Goal: Task Accomplishment & Management: Manage account settings

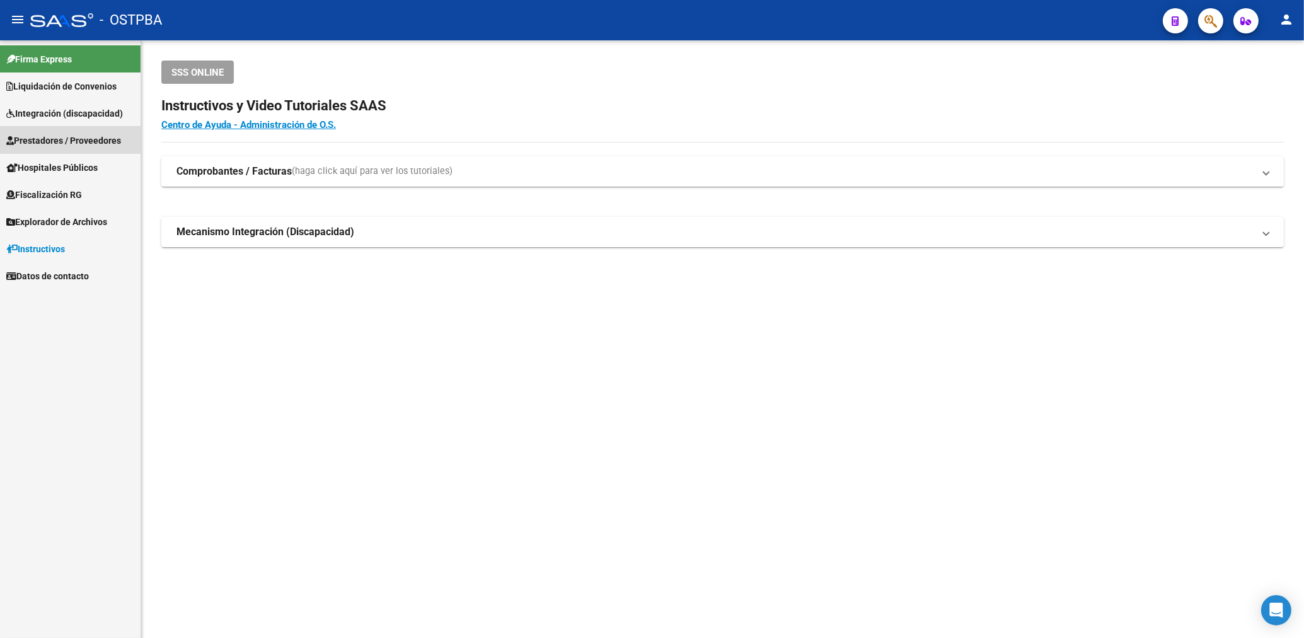
click at [50, 139] on span "Prestadores / Proveedores" at bounding box center [63, 141] width 115 height 14
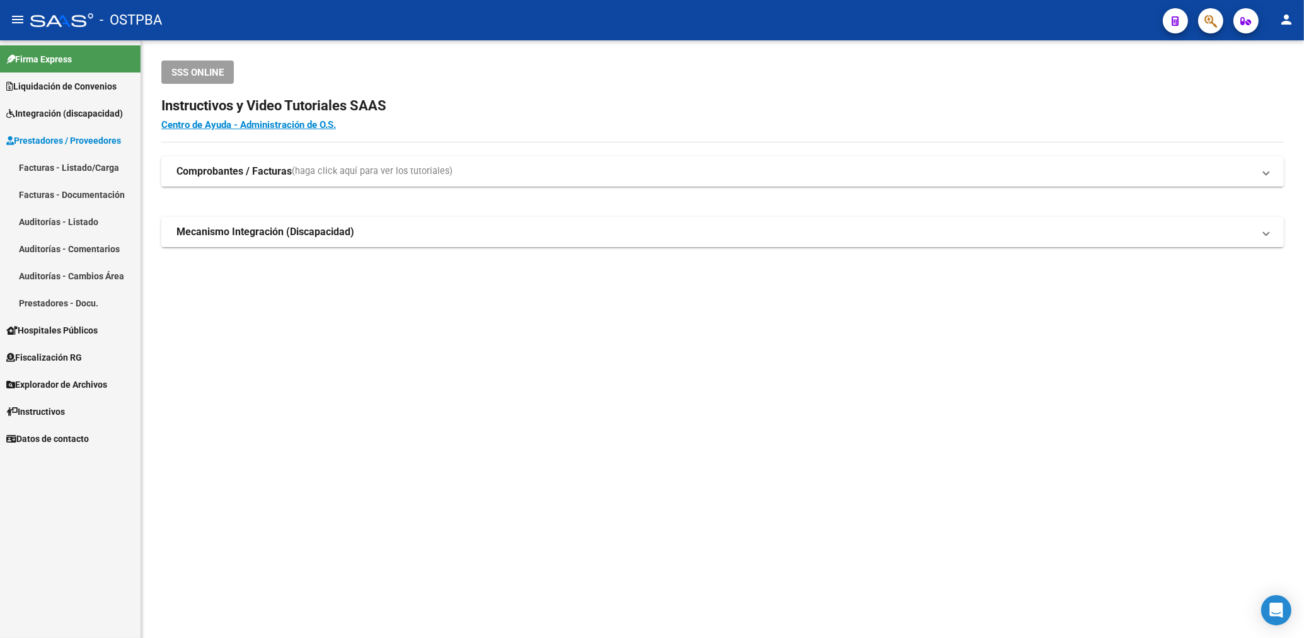
click at [67, 173] on link "Facturas - Listado/Carga" at bounding box center [70, 167] width 141 height 27
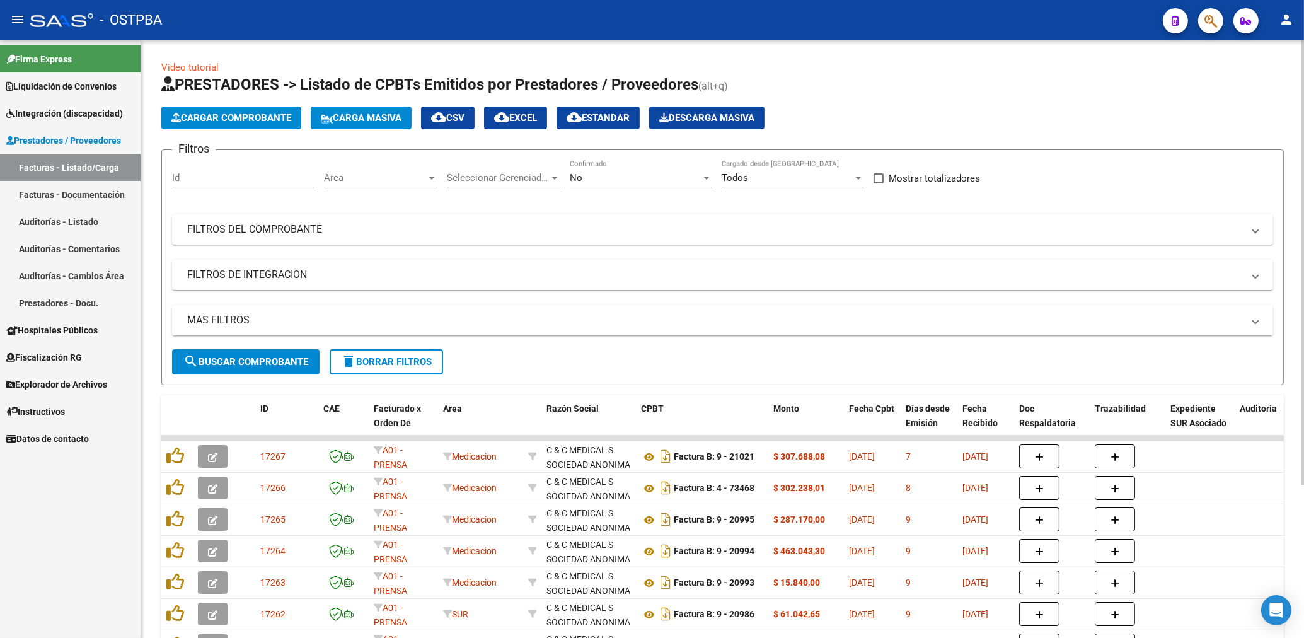
click at [404, 185] on div "Area Area" at bounding box center [380, 173] width 113 height 27
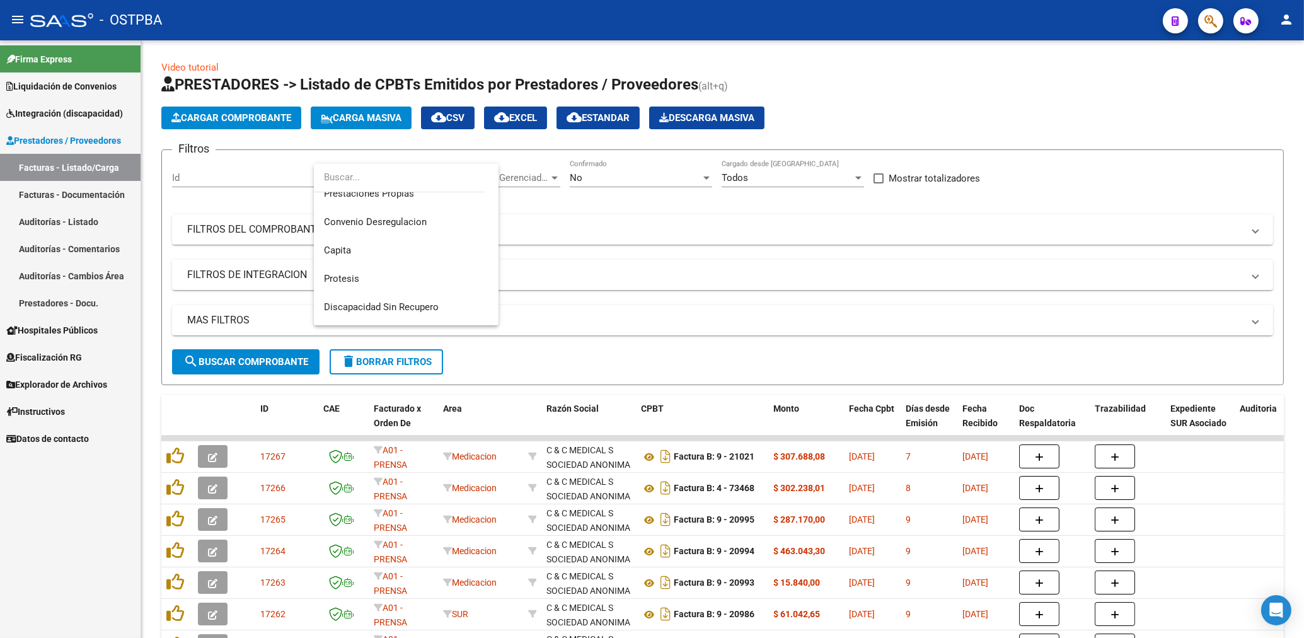
scroll to position [207, 0]
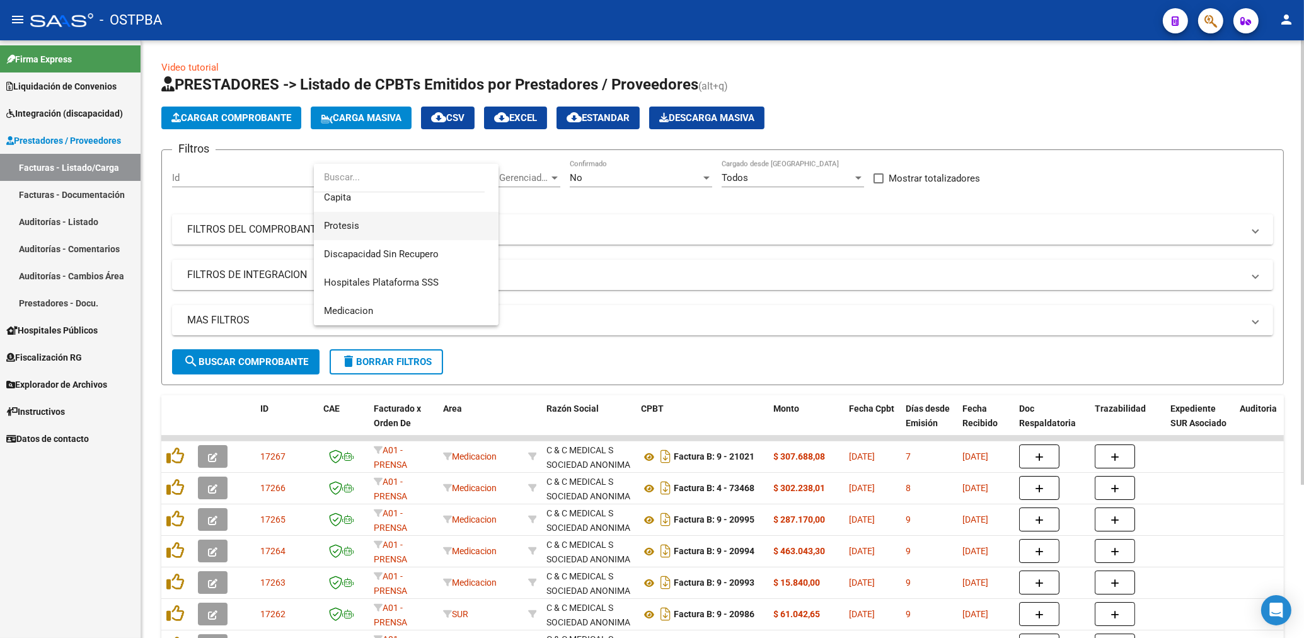
click at [352, 221] on span "Protesis" at bounding box center [406, 226] width 165 height 28
click at [620, 186] on div "No Confirmado" at bounding box center [641, 173] width 142 height 27
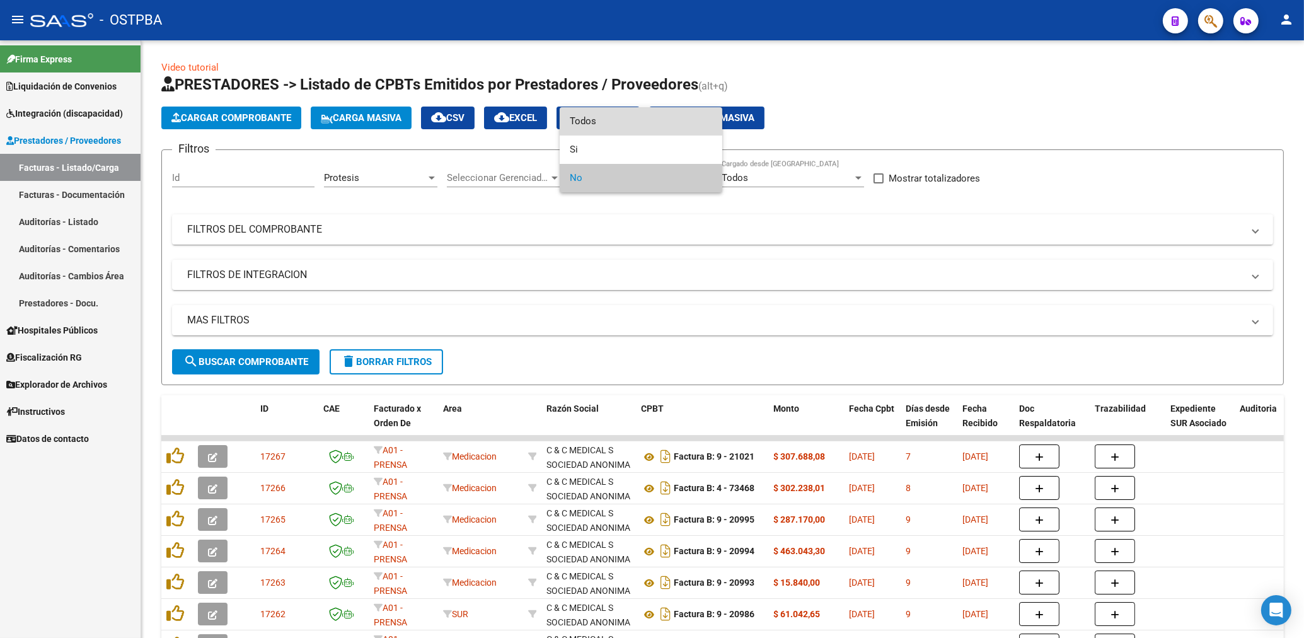
click at [580, 117] on span "Todos" at bounding box center [641, 121] width 142 height 28
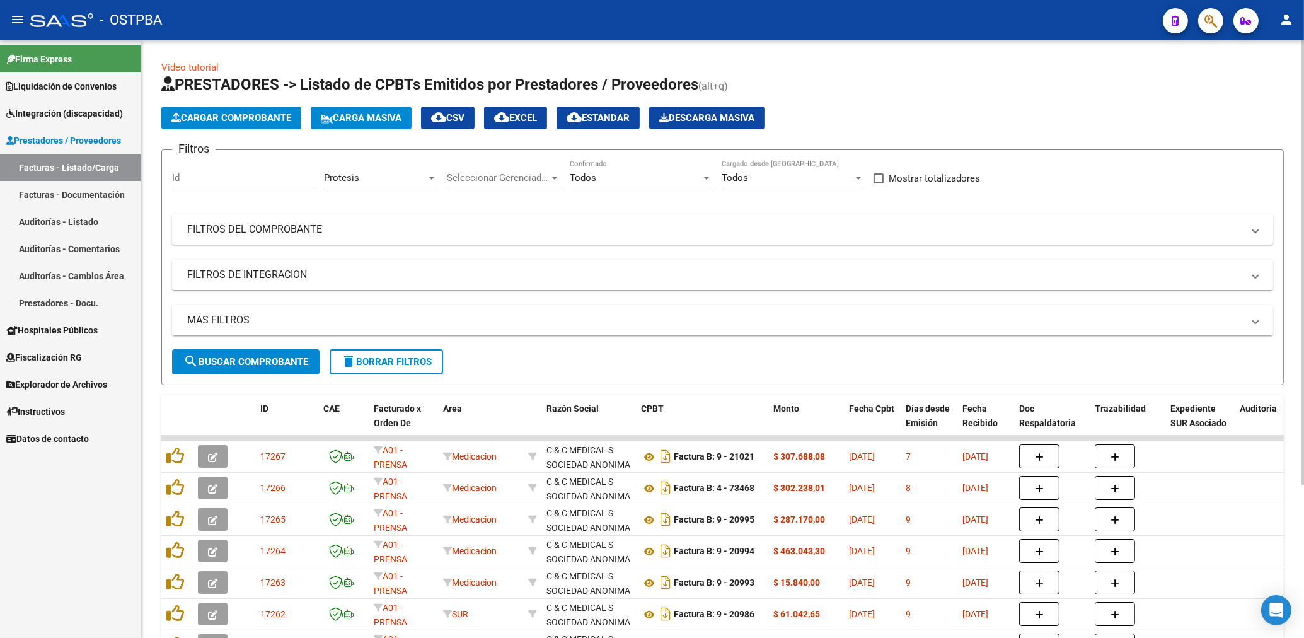
click at [615, 229] on mat-panel-title "FILTROS DEL COMPROBANTE" at bounding box center [715, 230] width 1056 height 14
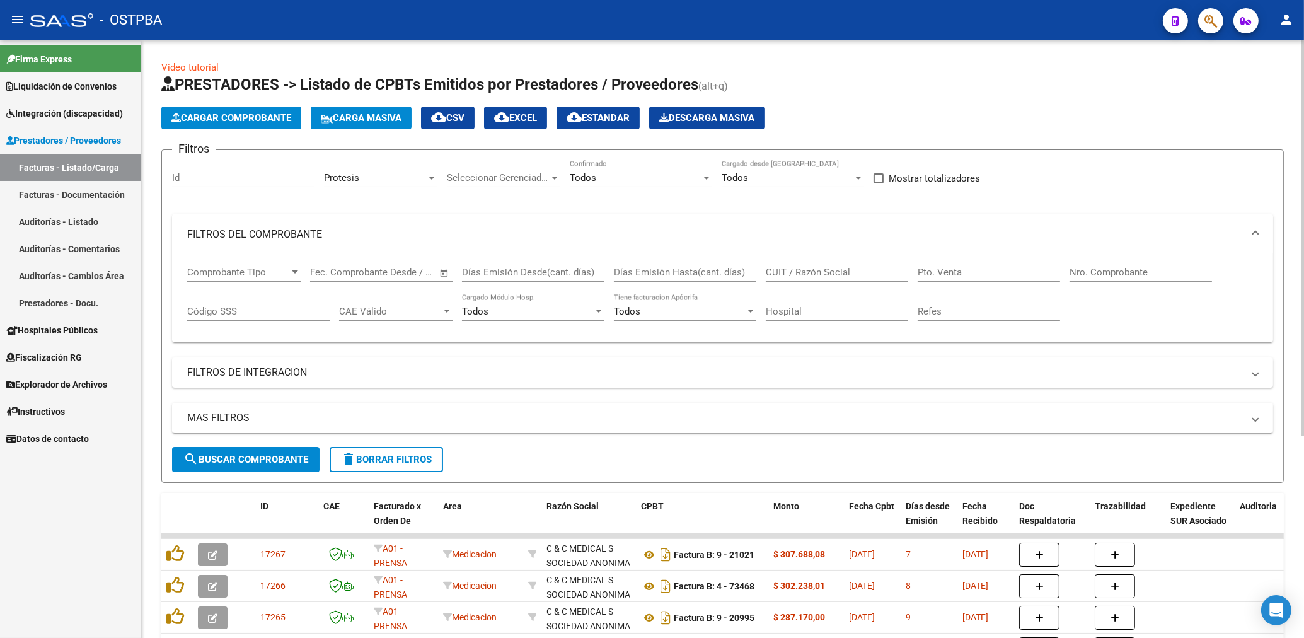
click at [793, 249] on mat-expansion-panel-header "FILTROS DEL COMPROBANTE" at bounding box center [722, 234] width 1101 height 40
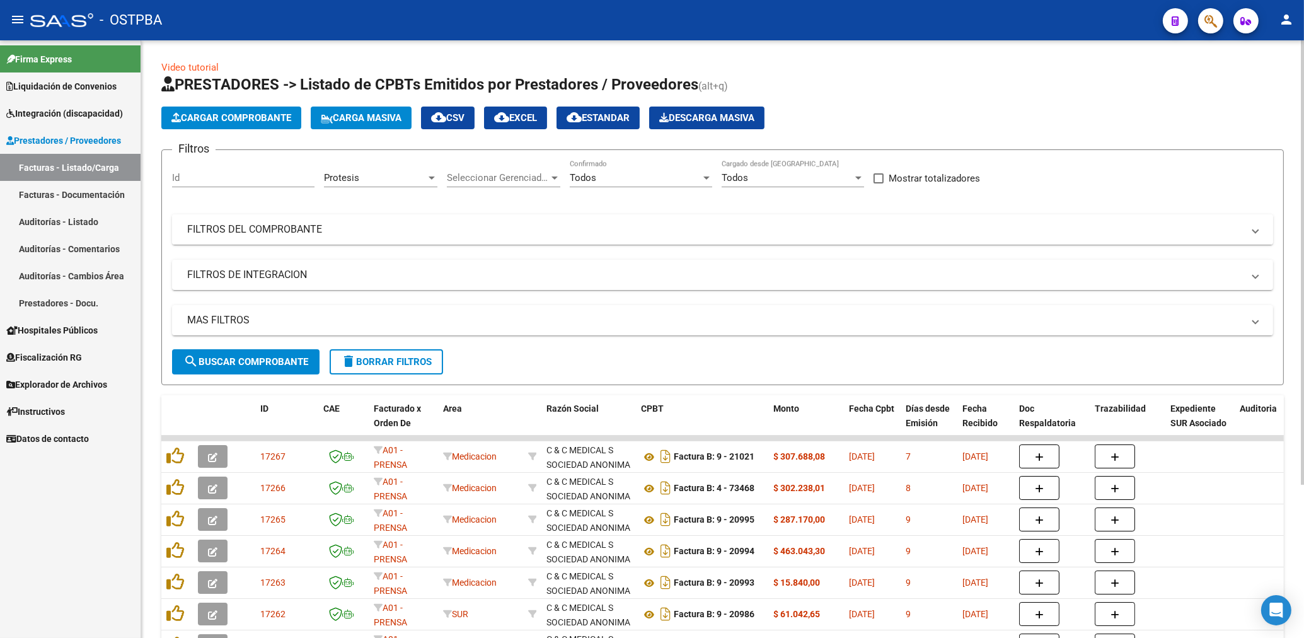
drag, startPoint x: 760, startPoint y: 234, endPoint x: 758, endPoint y: 250, distance: 15.9
click at [759, 233] on mat-panel-title "FILTROS DEL COMPROBANTE" at bounding box center [715, 230] width 1056 height 14
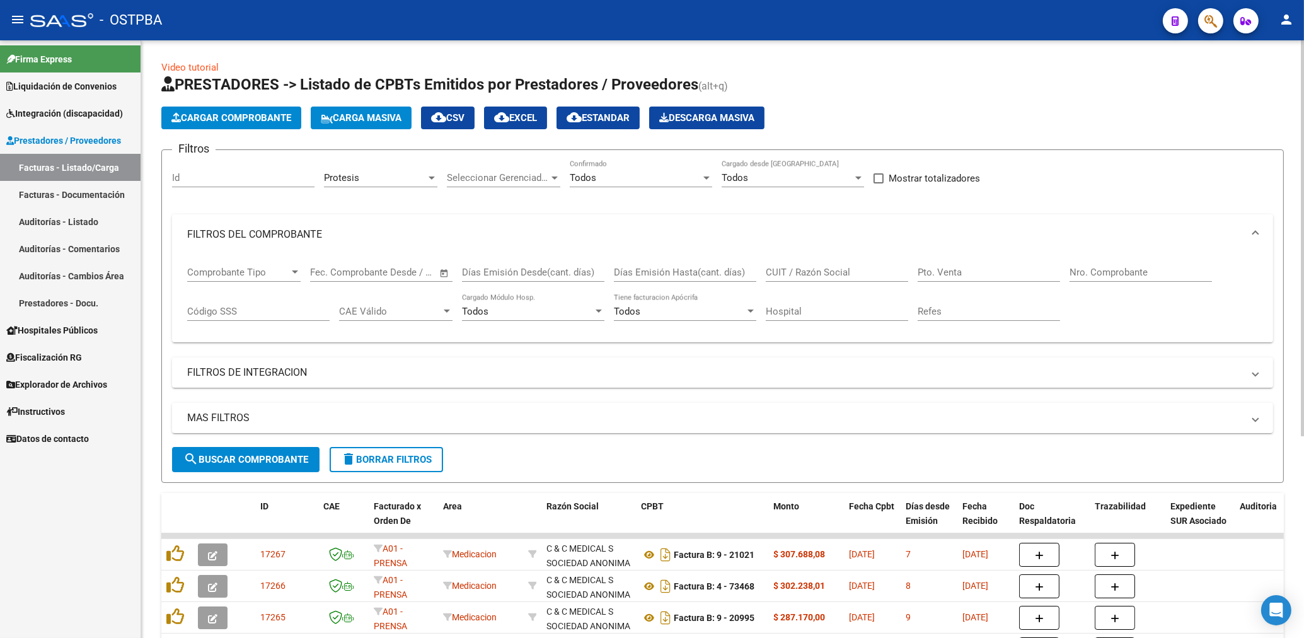
click at [788, 274] on input "CUIT / Razón Social" at bounding box center [837, 272] width 142 height 11
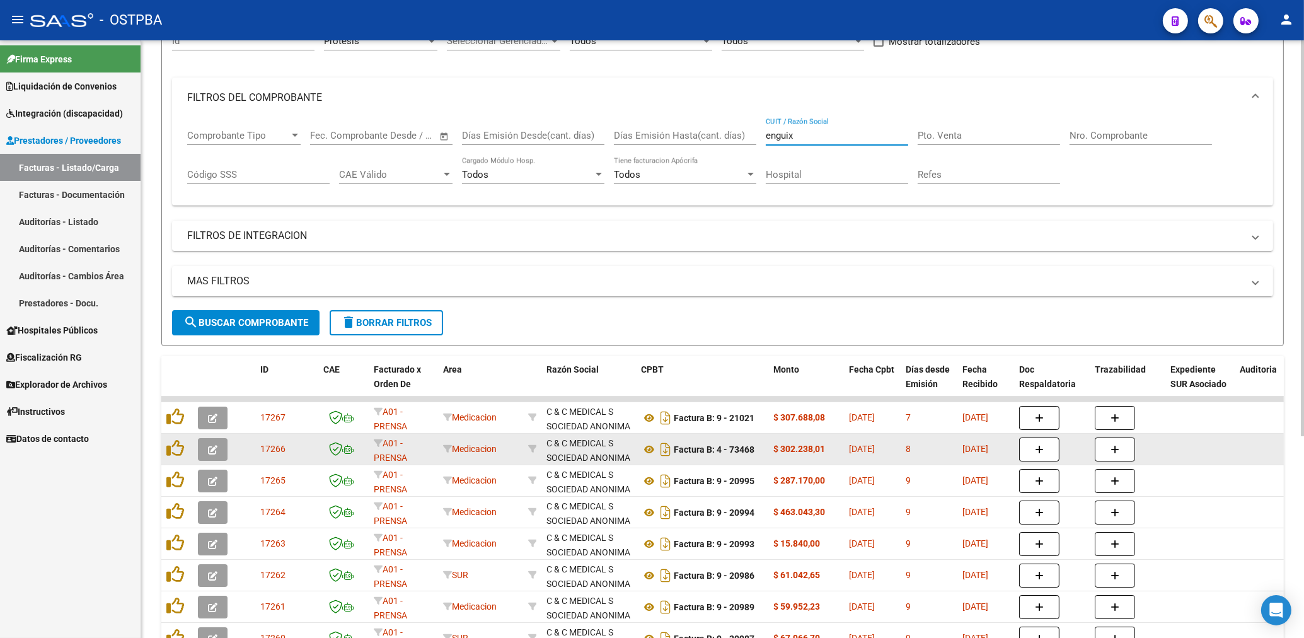
scroll to position [202, 0]
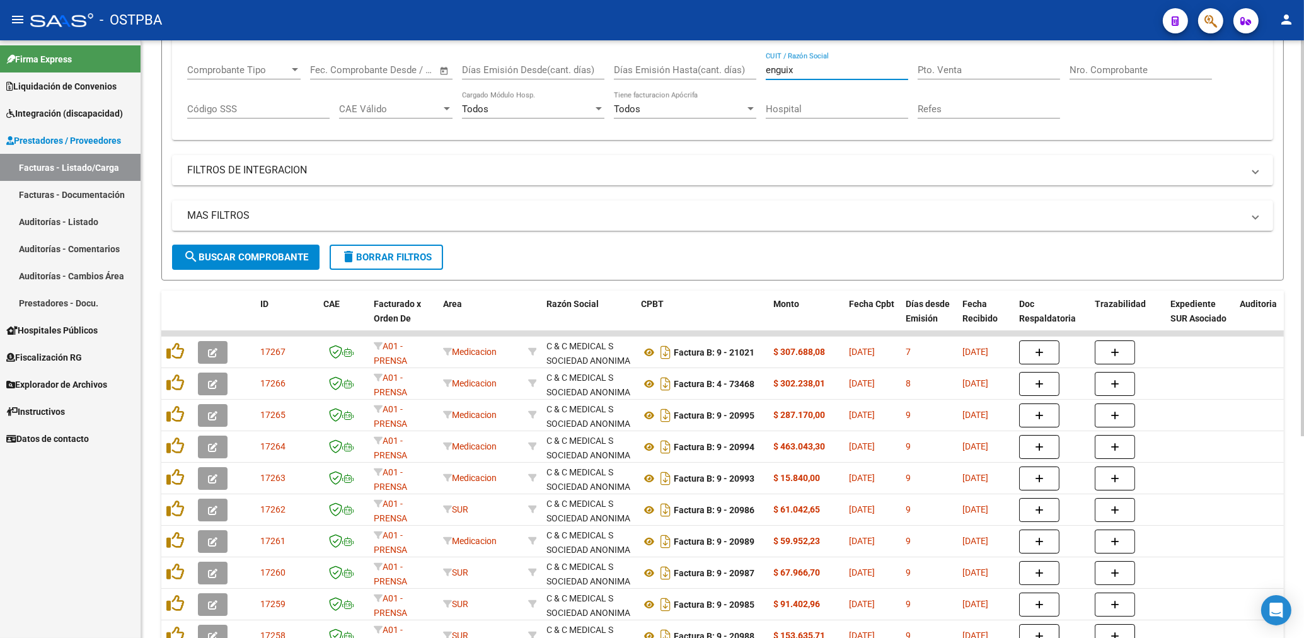
click at [212, 263] on span "search Buscar Comprobante" at bounding box center [245, 257] width 125 height 11
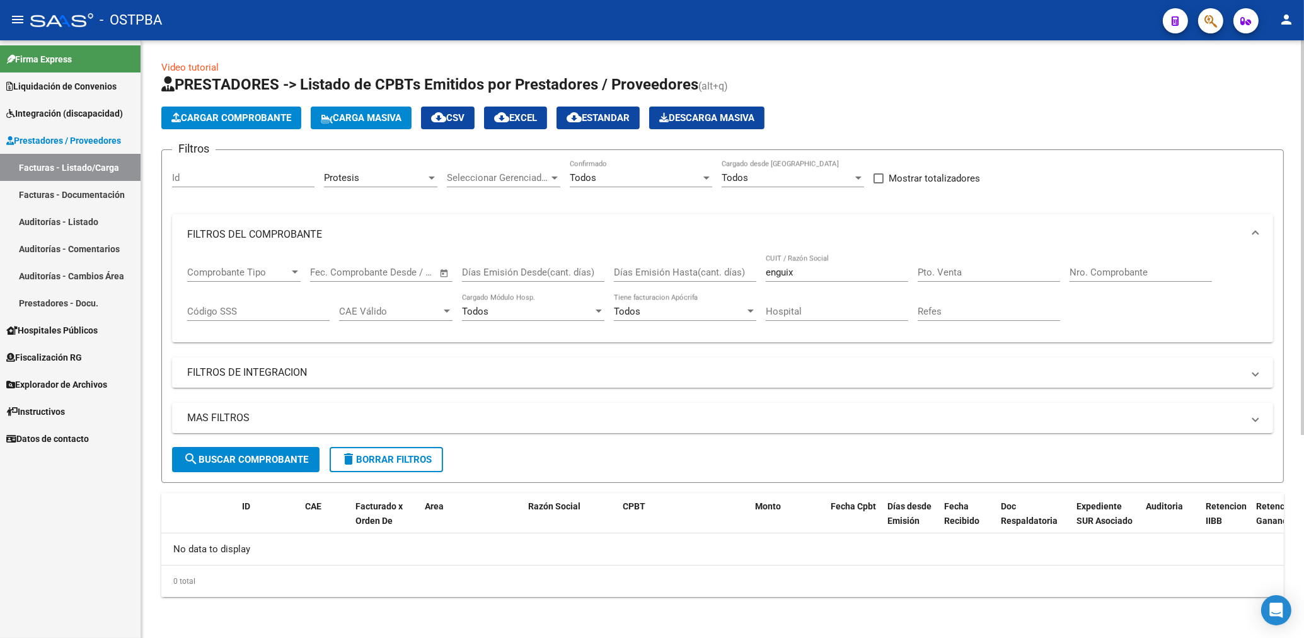
scroll to position [0, 0]
click at [819, 272] on input "enguix" at bounding box center [837, 272] width 142 height 11
type input "e"
type input "20263928289"
click at [234, 463] on span "search Buscar Comprobante" at bounding box center [245, 459] width 125 height 11
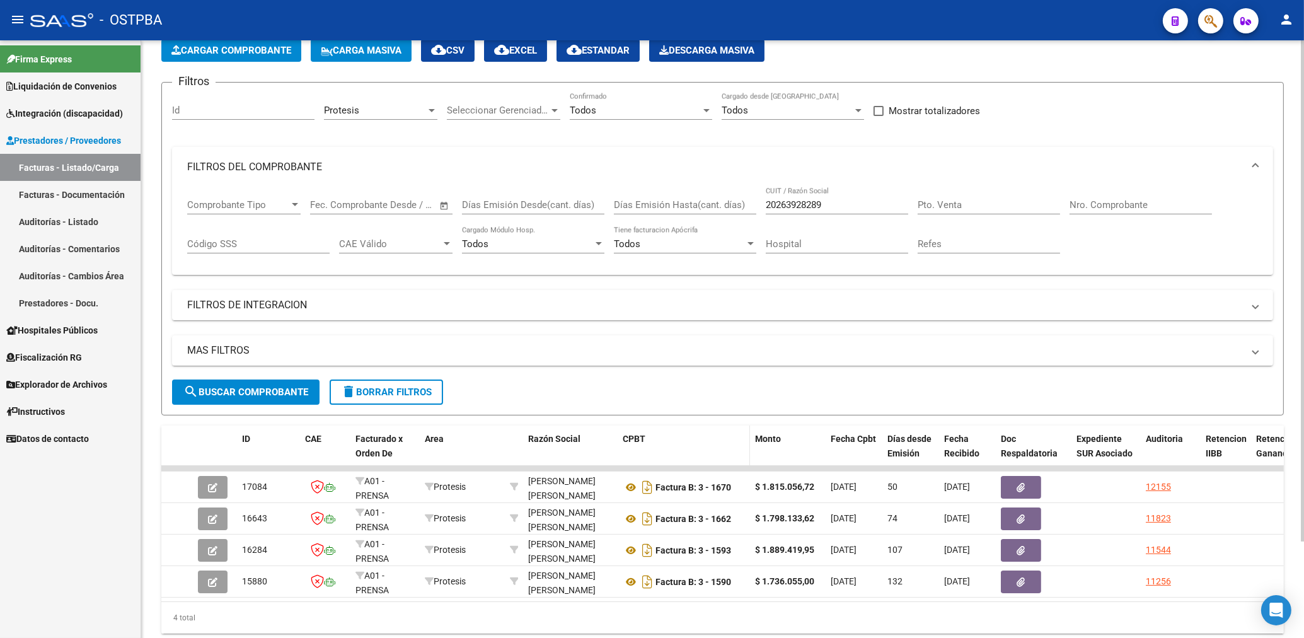
scroll to position [115, 0]
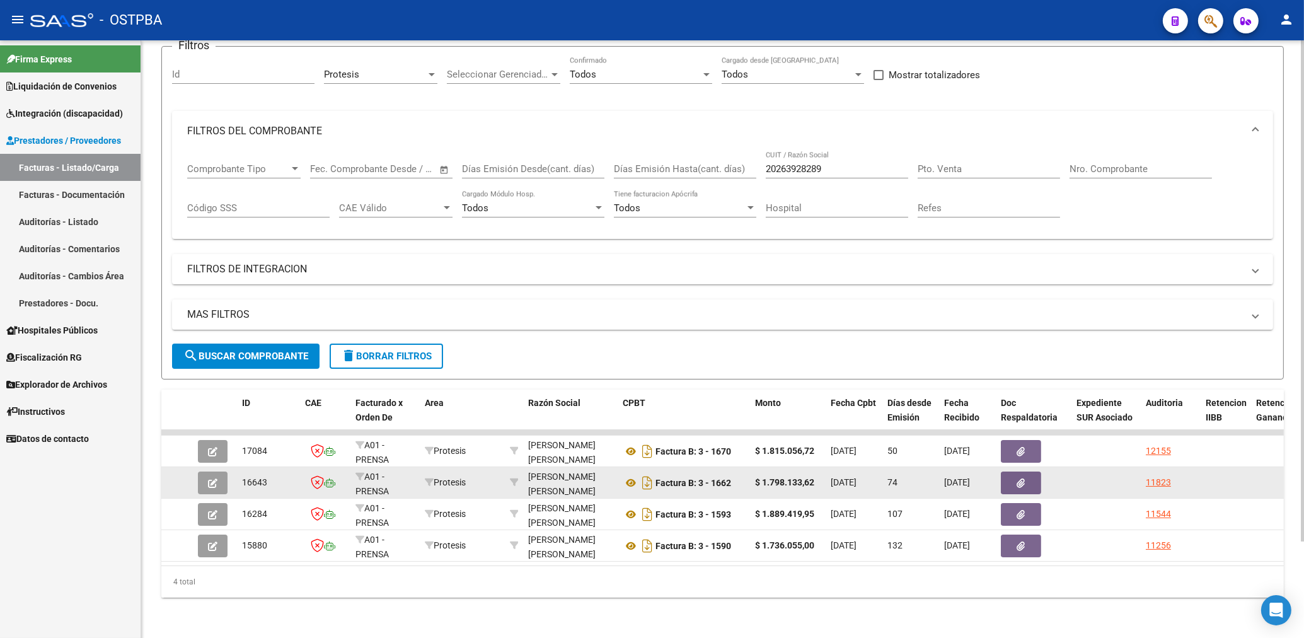
click at [1025, 478] on icon "button" at bounding box center [1021, 482] width 8 height 9
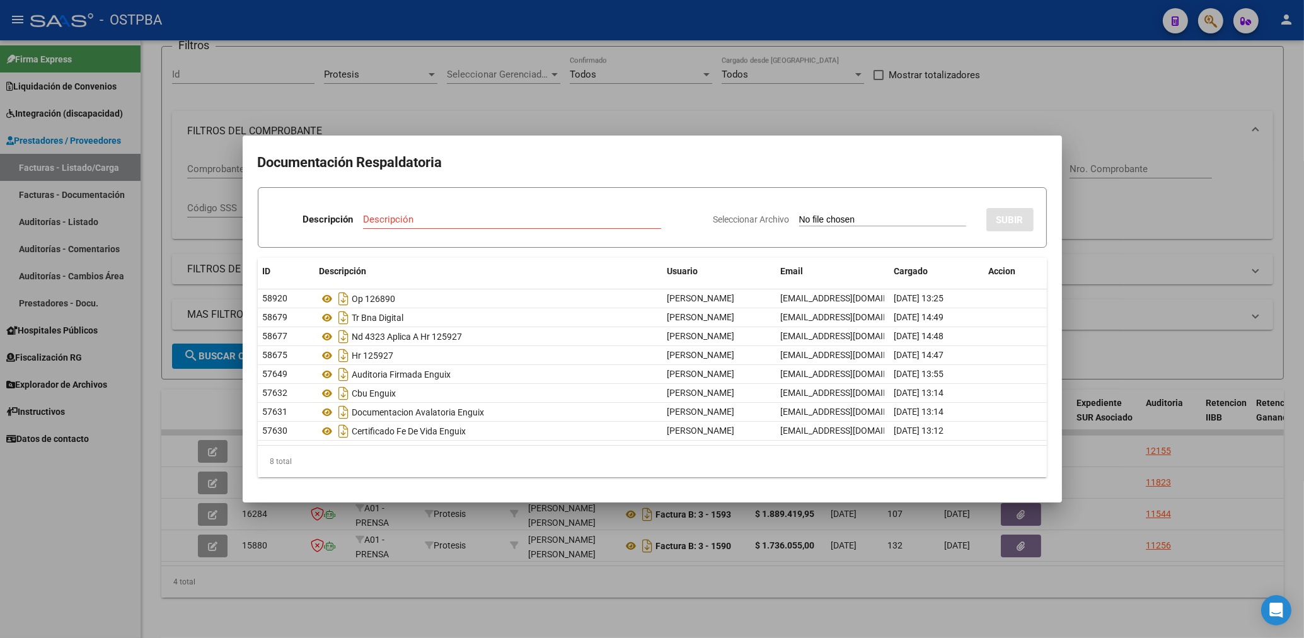
click at [766, 81] on div at bounding box center [652, 319] width 1304 height 638
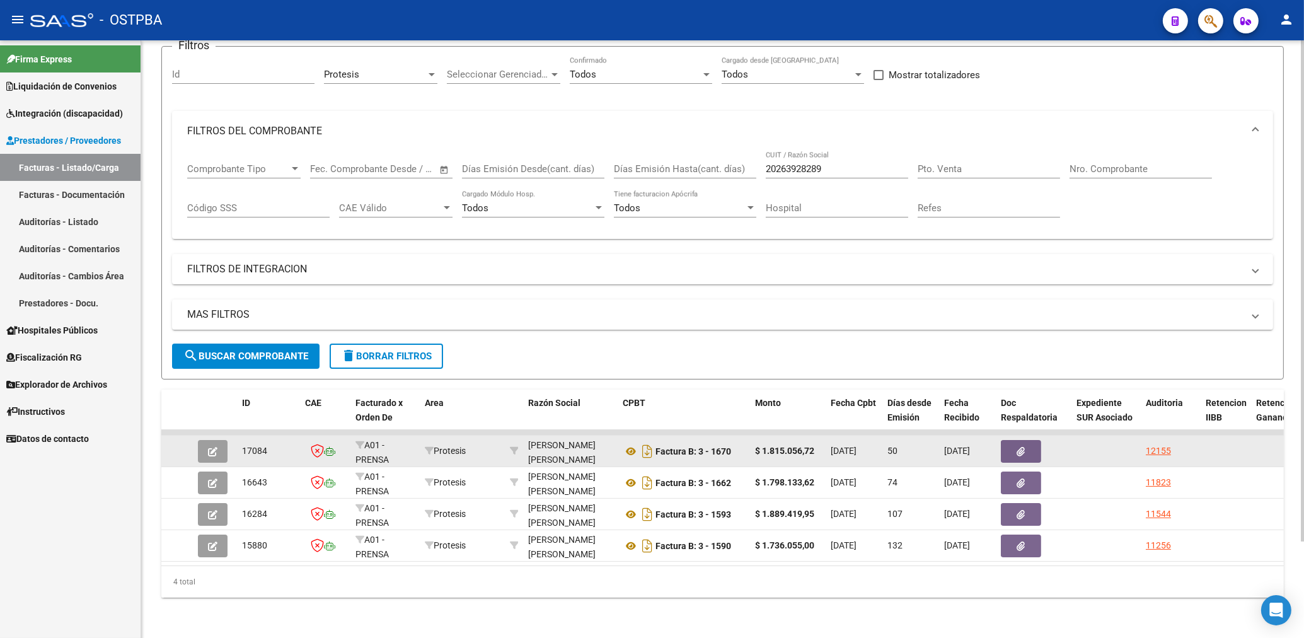
click at [1024, 447] on icon "button" at bounding box center [1021, 451] width 8 height 9
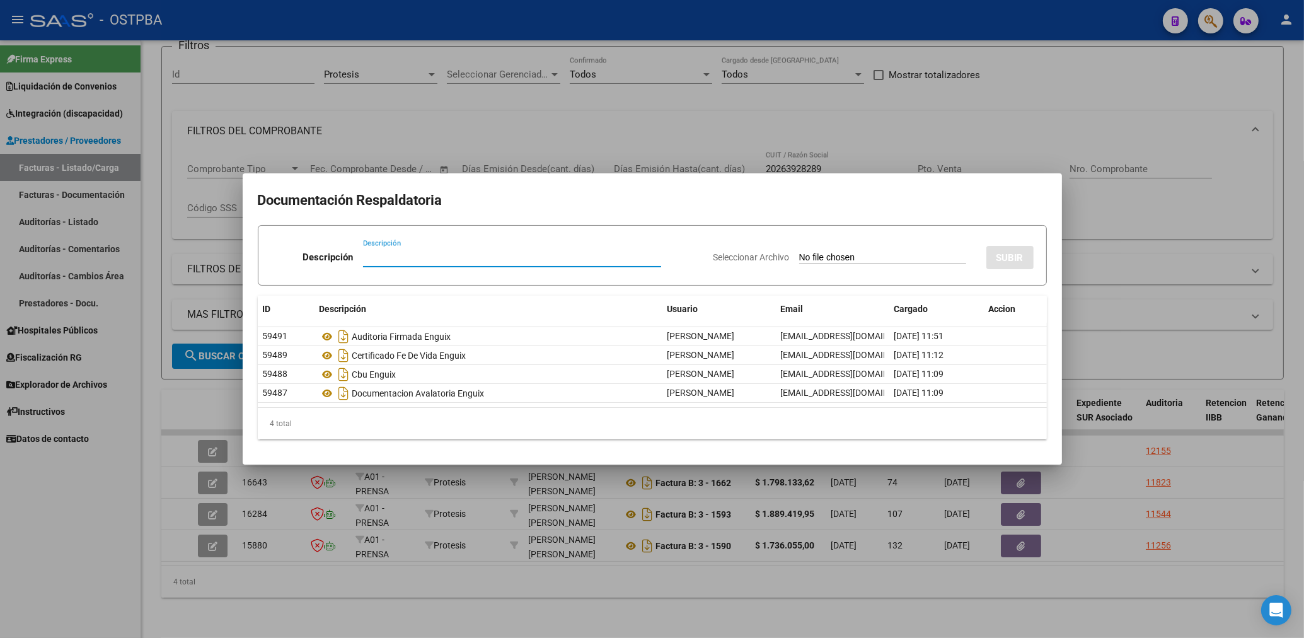
click at [382, 249] on div "Descripción" at bounding box center [512, 257] width 298 height 19
type input "h"
type input "HR 126476"
click at [832, 257] on input "Seleccionar Archivo" at bounding box center [882, 258] width 167 height 12
type input "C:\fakepath\HR 126476-ENGUIX-FC 1670.pdf"
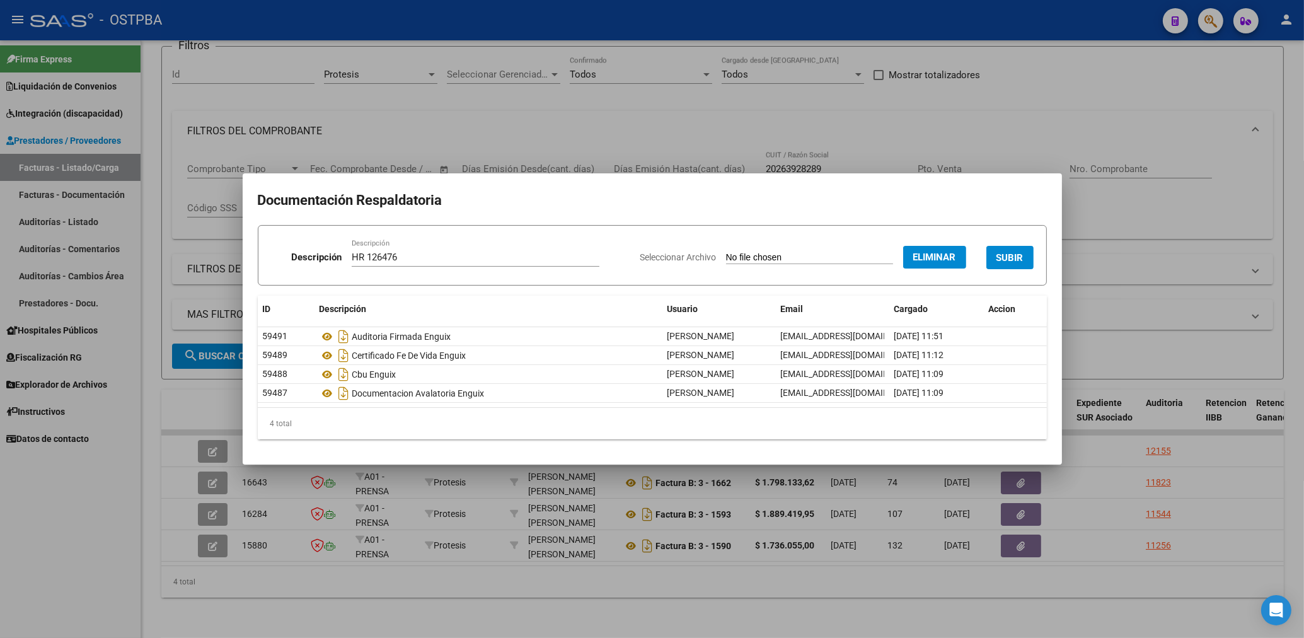
click at [1007, 265] on button "SUBIR" at bounding box center [1010, 257] width 47 height 23
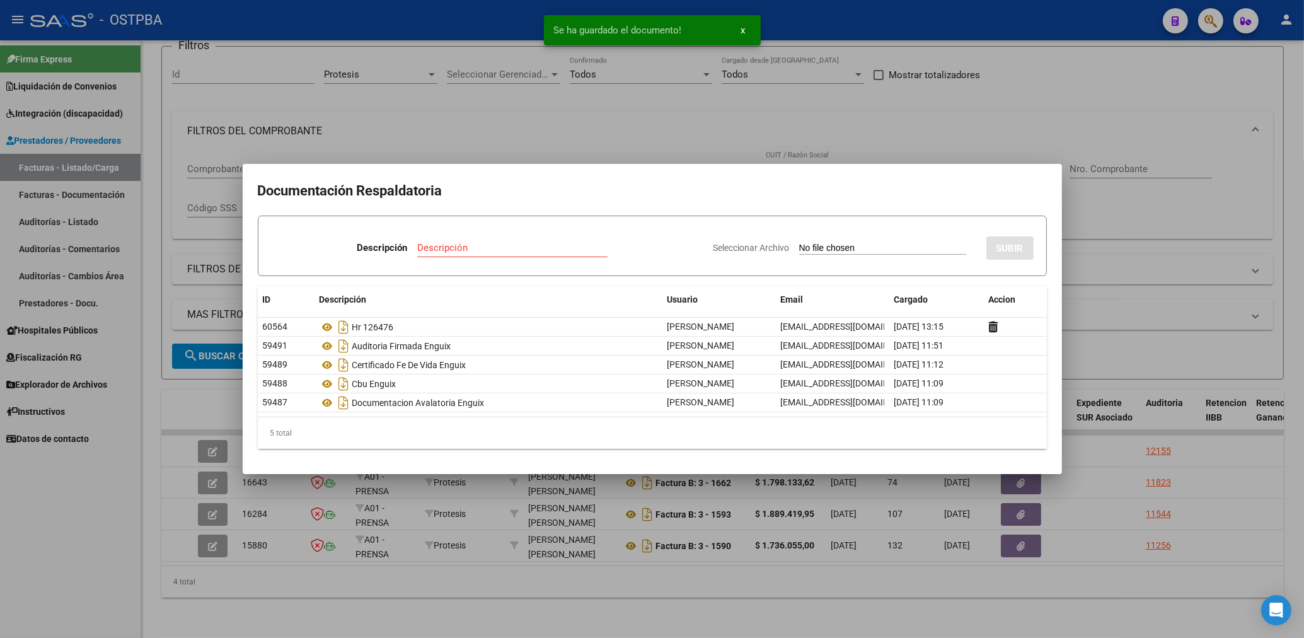
click at [439, 247] on input "Descripción" at bounding box center [512, 247] width 190 height 11
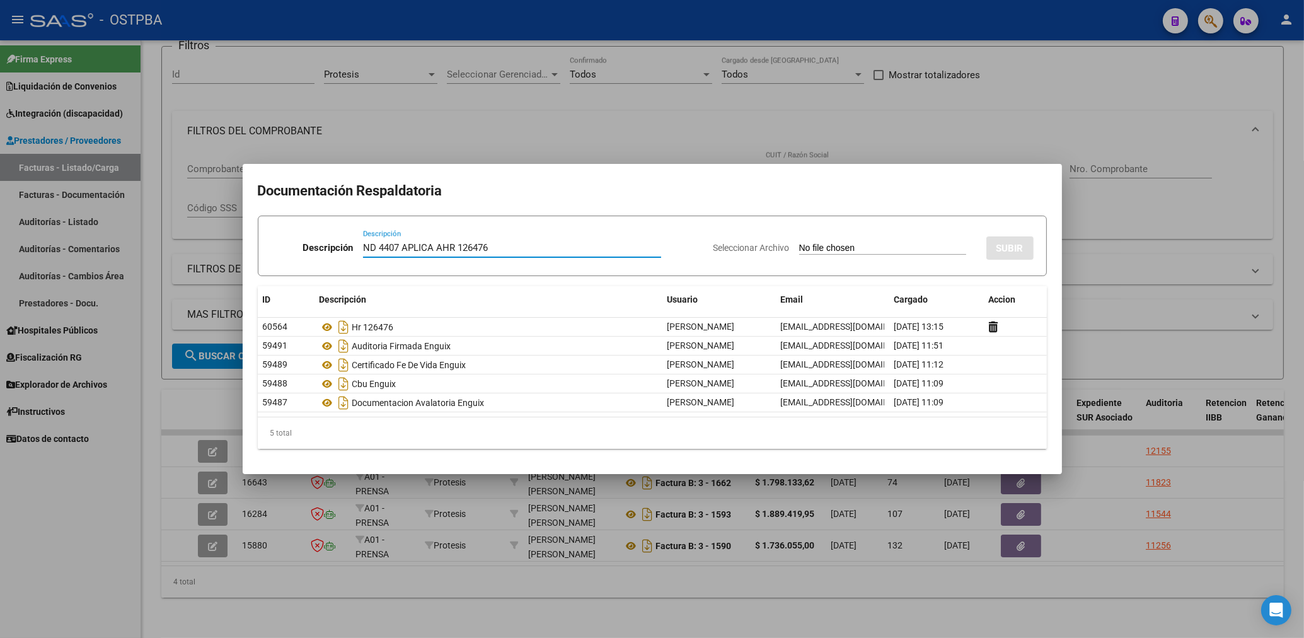
click at [444, 248] on input "ND 4407 APLICA AHR 126476" at bounding box center [512, 247] width 298 height 11
type input "ND 4407 APLICA A HR 126476"
click at [839, 252] on input "Seleccionar Archivo" at bounding box center [882, 249] width 167 height 12
type input "C:\fakepath\ND 4407-ENGUIX-FC 1670.pdf"
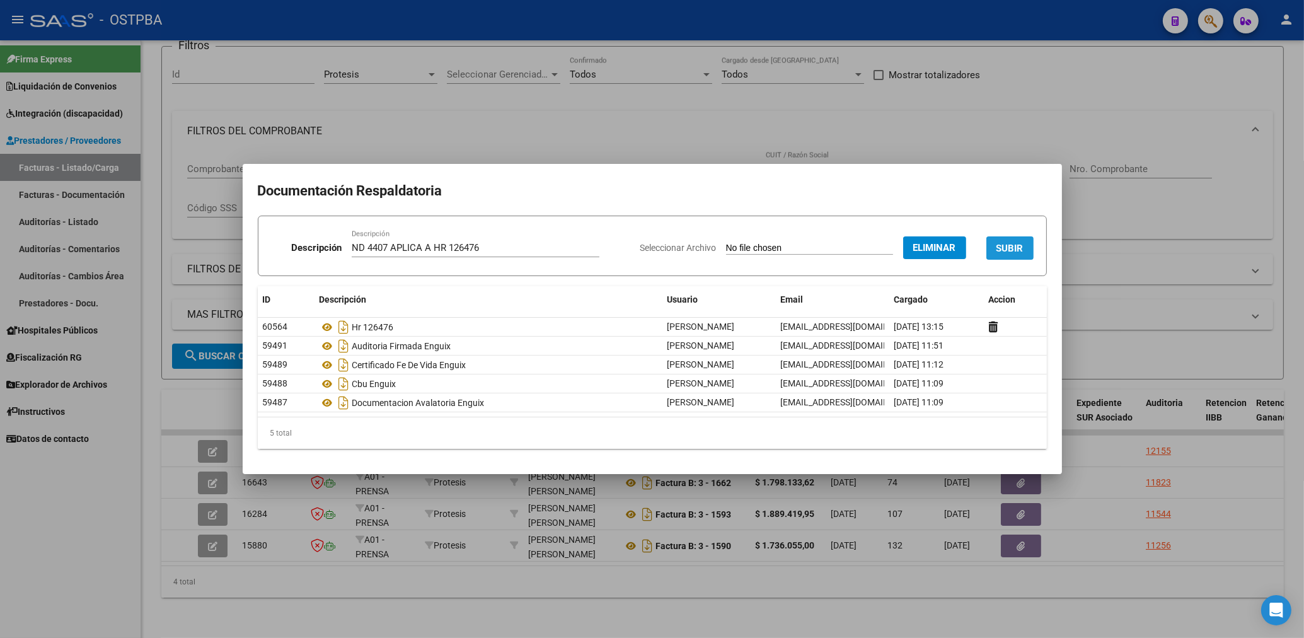
click at [1004, 248] on span "SUBIR" at bounding box center [1010, 248] width 27 height 11
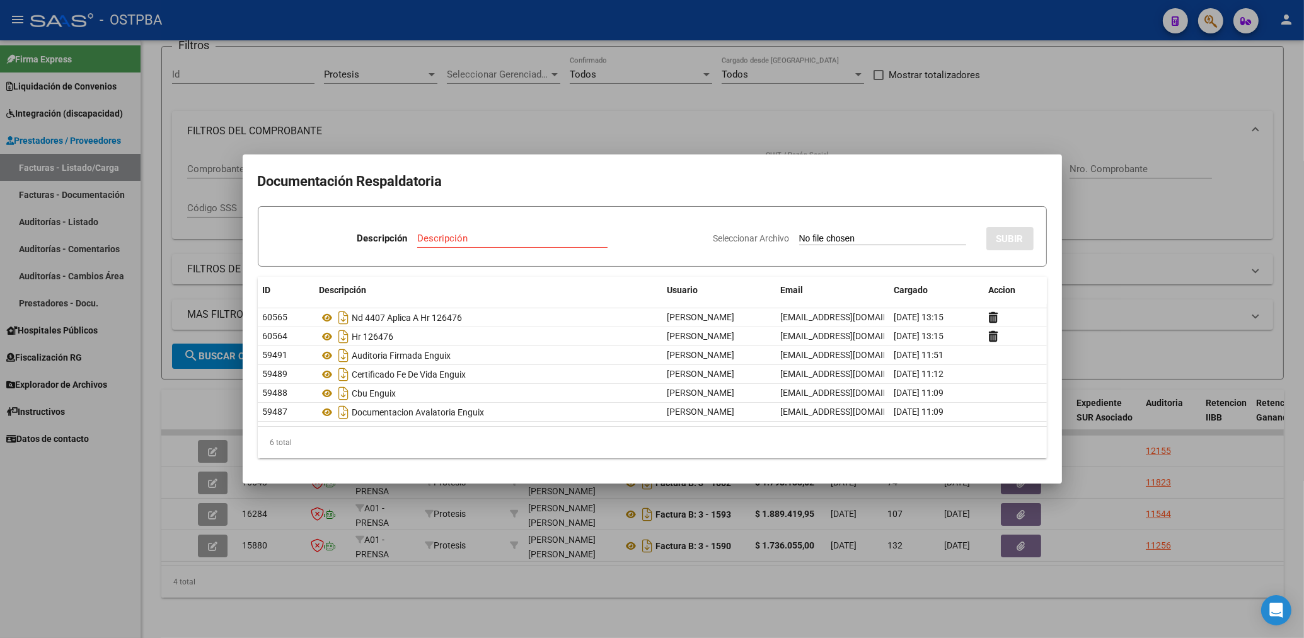
click at [668, 132] on div at bounding box center [652, 319] width 1304 height 638
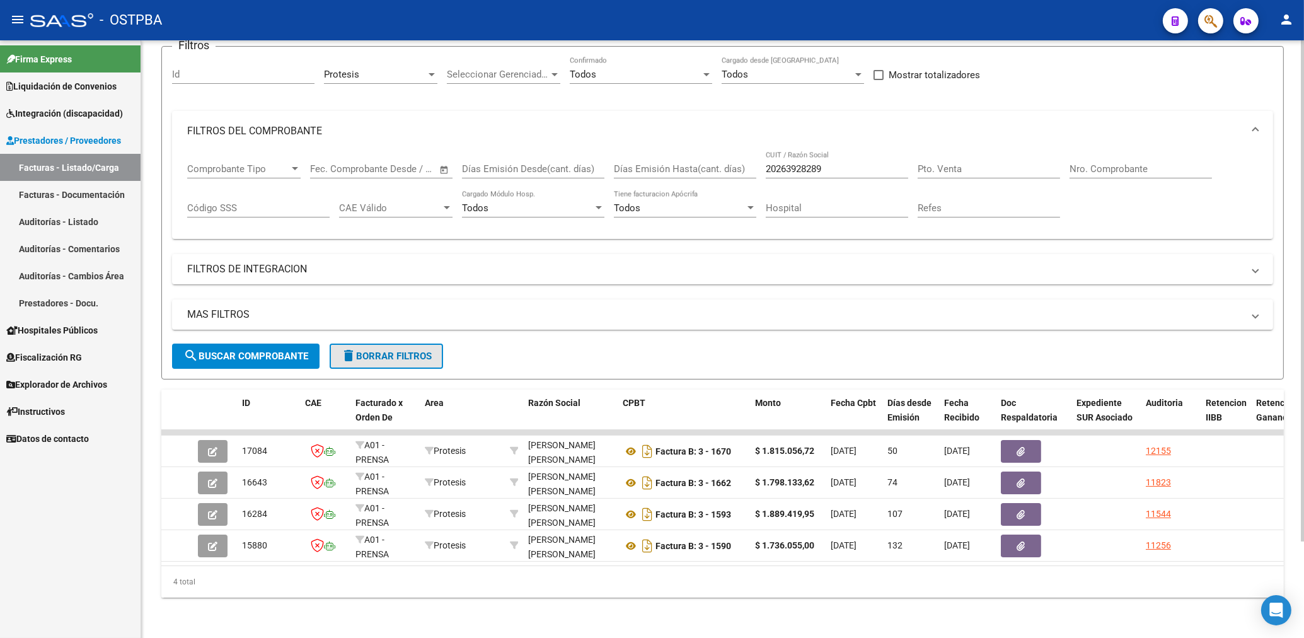
click at [395, 350] on span "delete Borrar Filtros" at bounding box center [386, 355] width 91 height 11
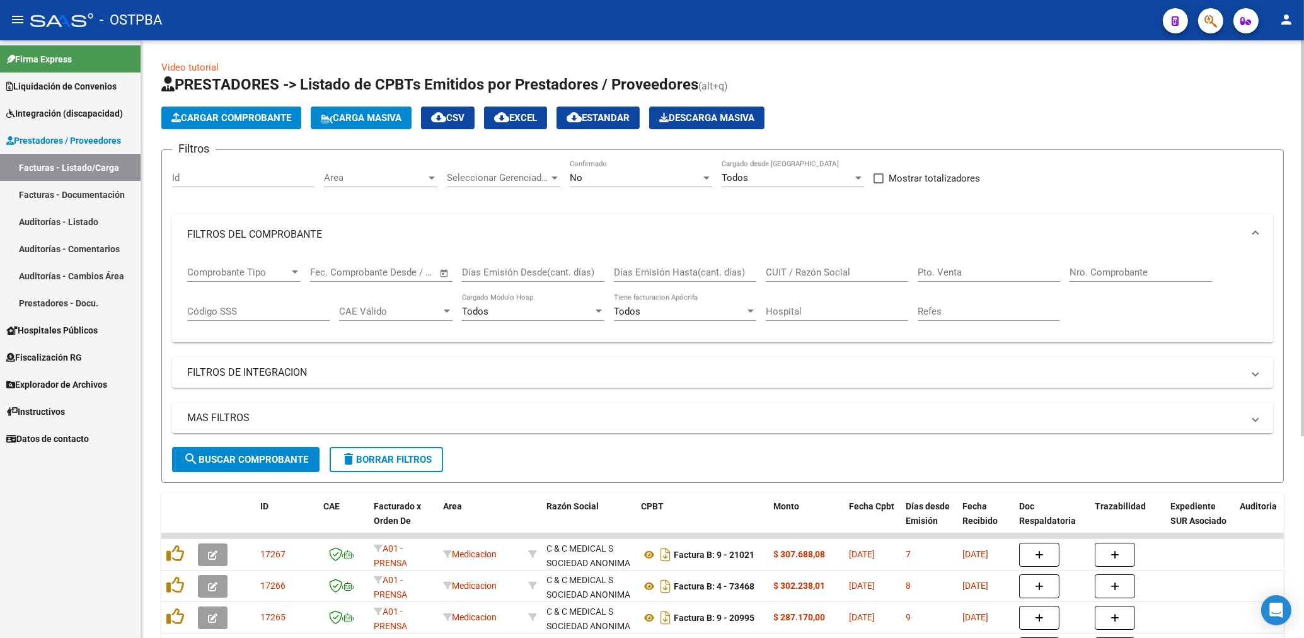
click at [398, 180] on span "Area" at bounding box center [375, 177] width 102 height 11
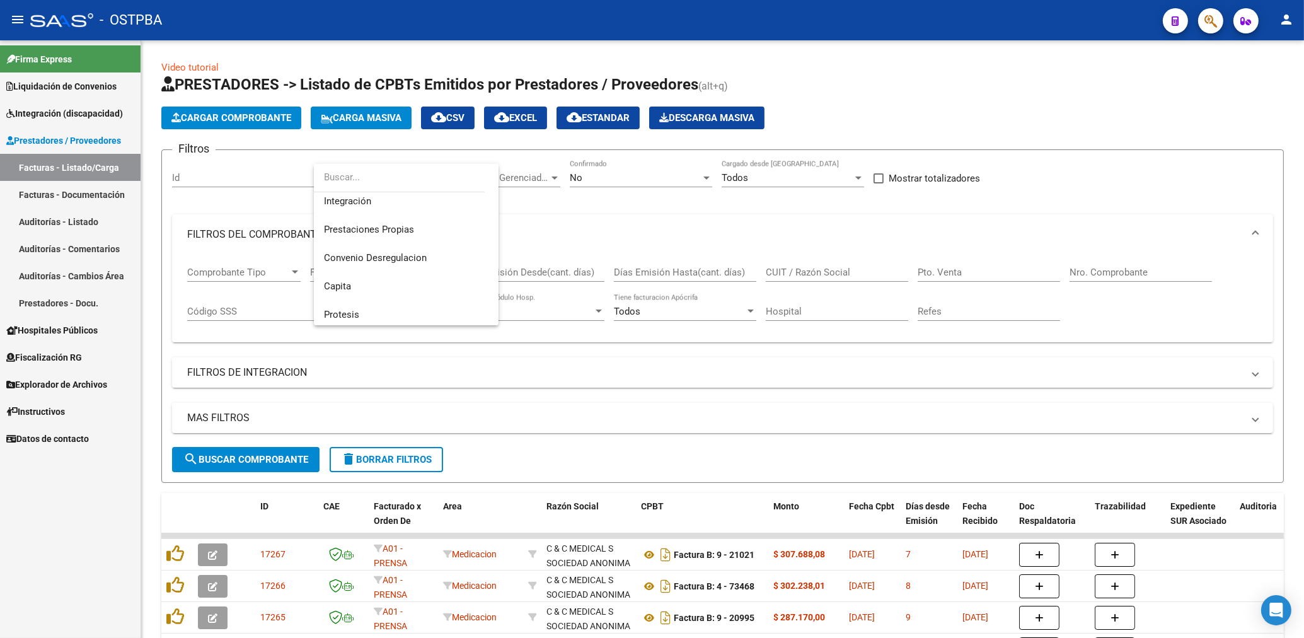
scroll to position [172, 0]
click at [352, 258] on span "Protesis" at bounding box center [341, 260] width 35 height 11
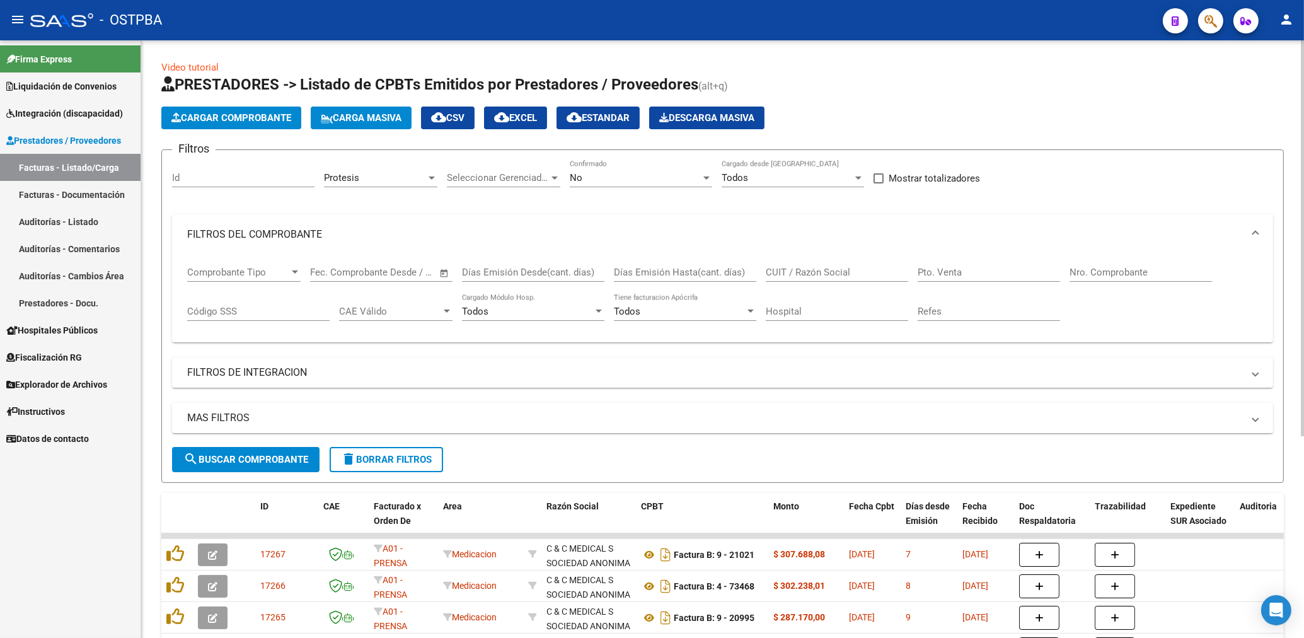
click at [598, 171] on div "No Confirmado" at bounding box center [641, 173] width 142 height 27
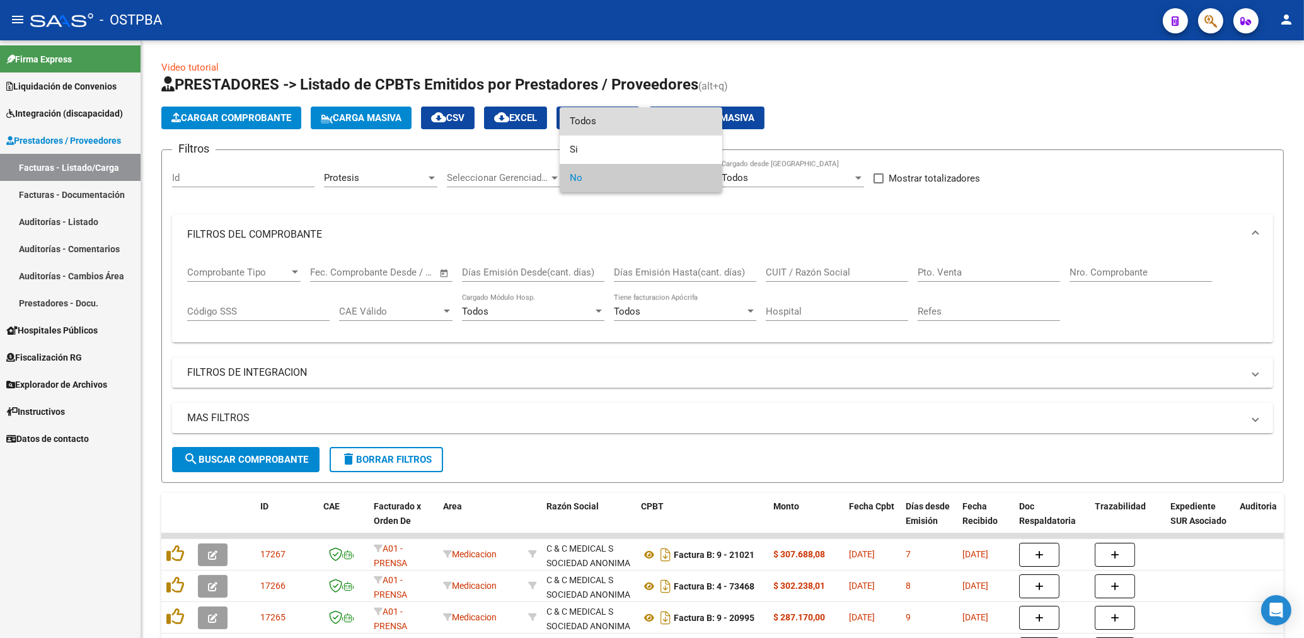
click at [587, 116] on span "Todos" at bounding box center [641, 121] width 142 height 28
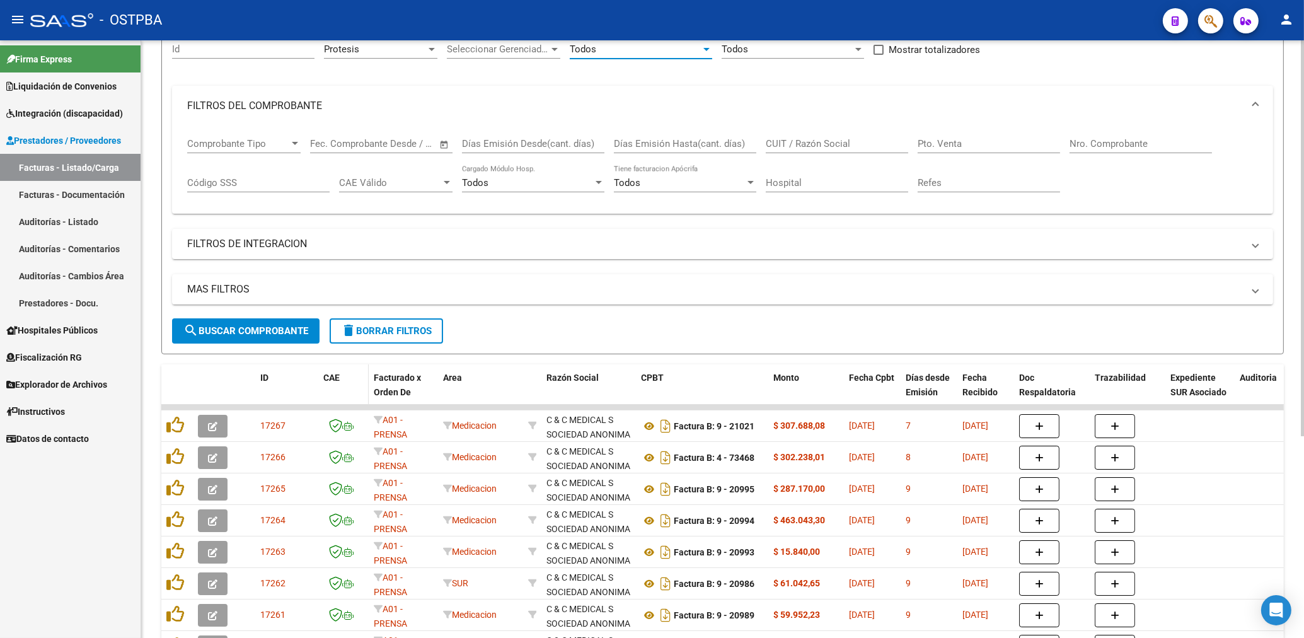
scroll to position [135, 0]
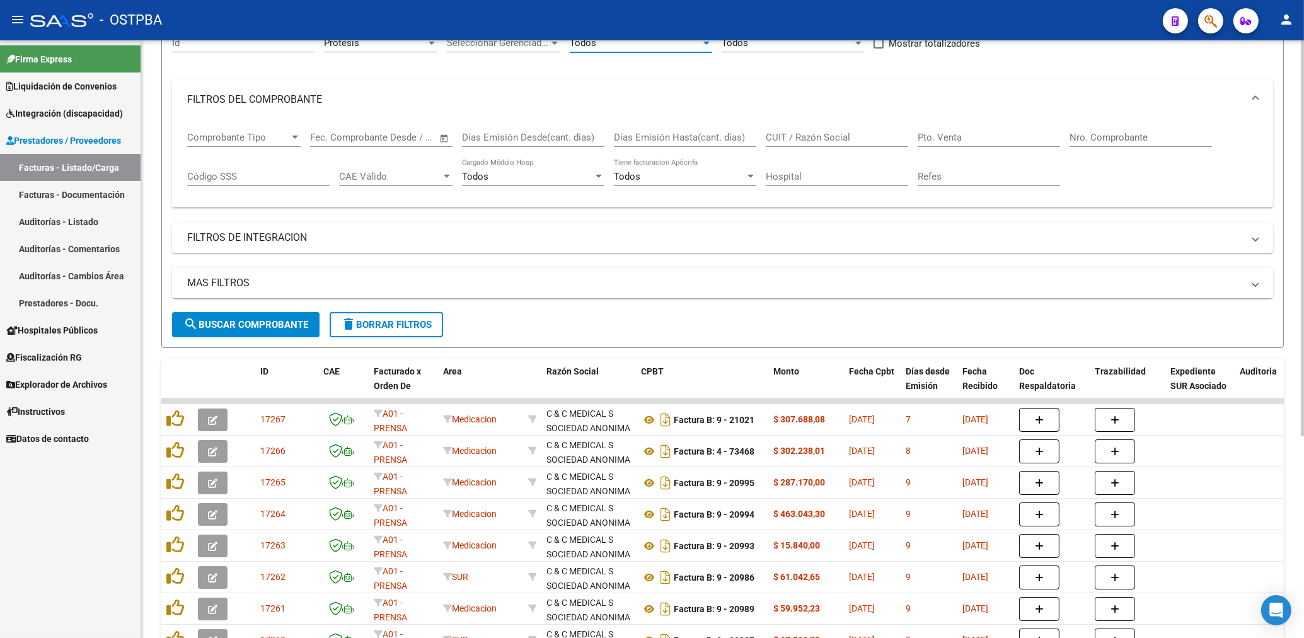
click at [306, 320] on span "search Buscar Comprobante" at bounding box center [245, 324] width 125 height 11
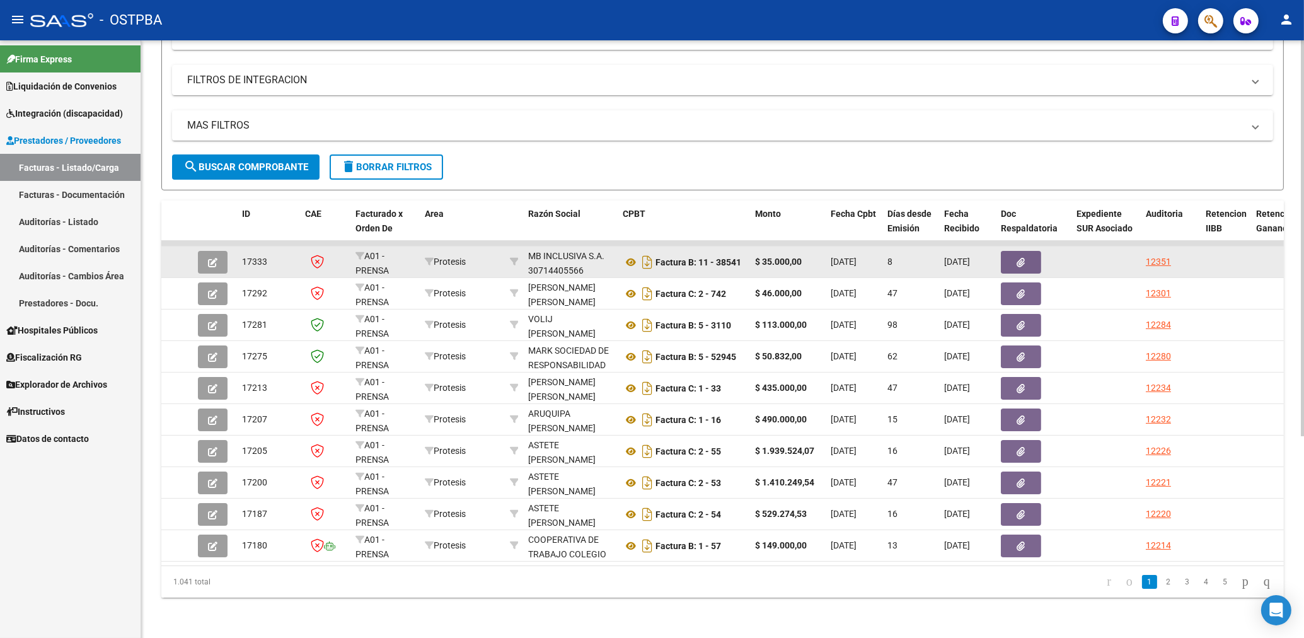
scroll to position [304, 0]
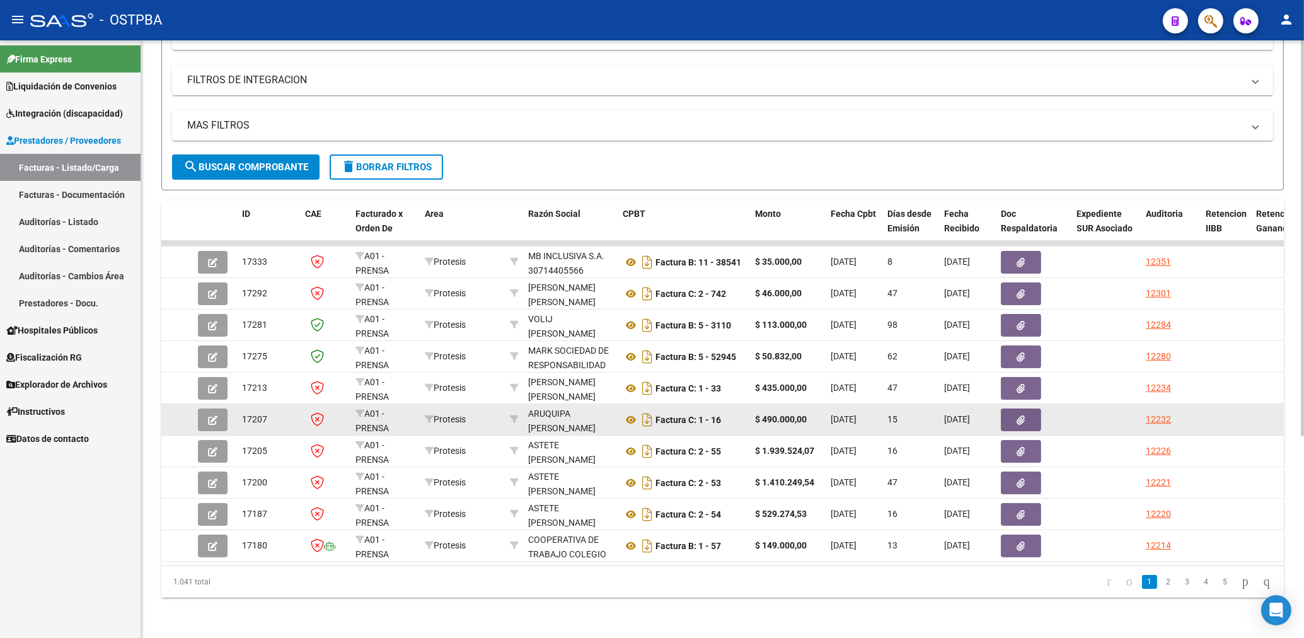
click at [1012, 412] on button "button" at bounding box center [1021, 419] width 40 height 23
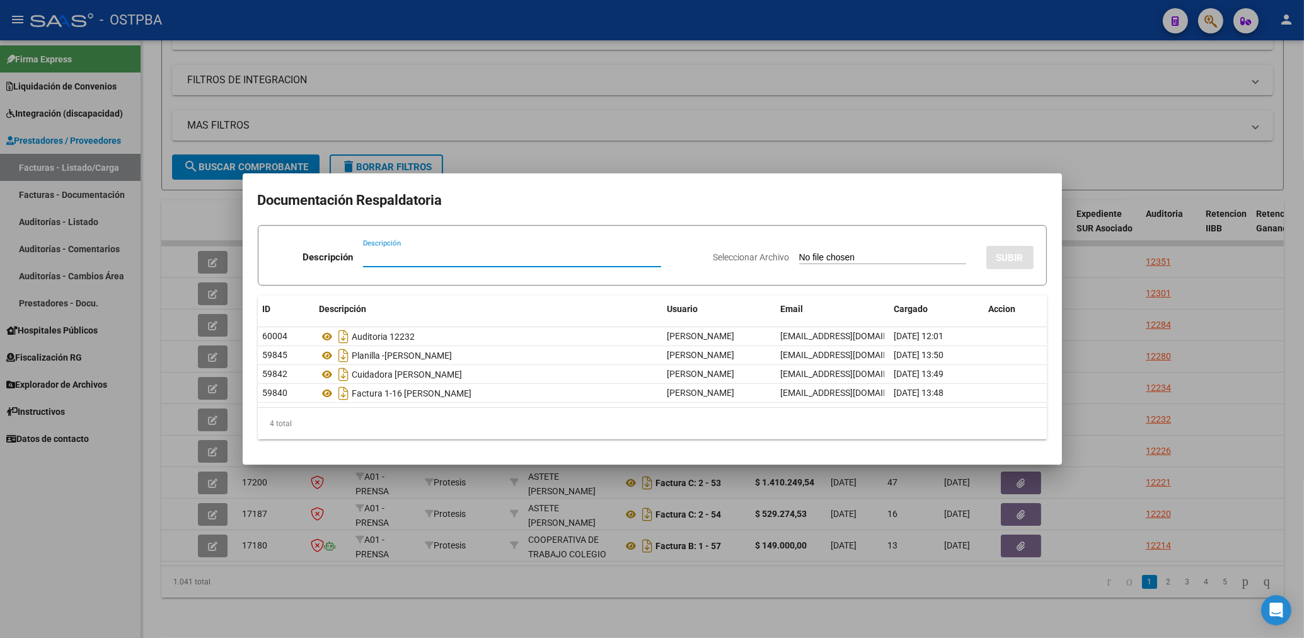
click at [671, 138] on div at bounding box center [652, 319] width 1304 height 638
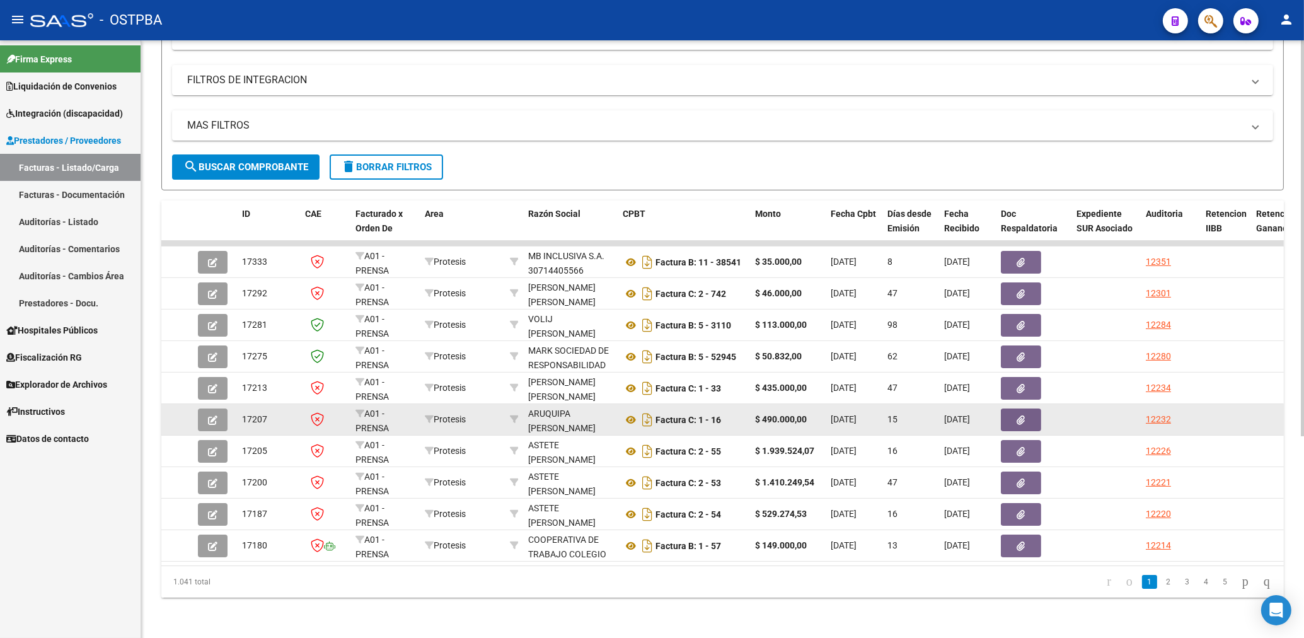
click at [1026, 410] on button "button" at bounding box center [1021, 419] width 40 height 23
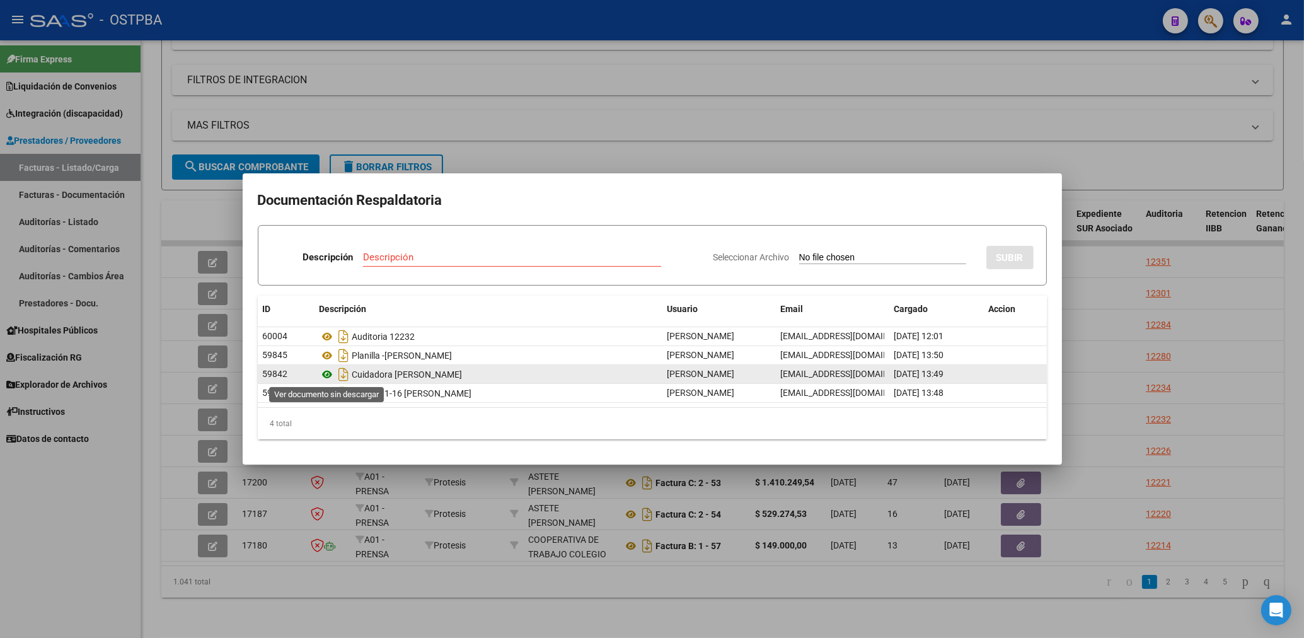
click at [325, 375] on icon at bounding box center [328, 374] width 16 height 15
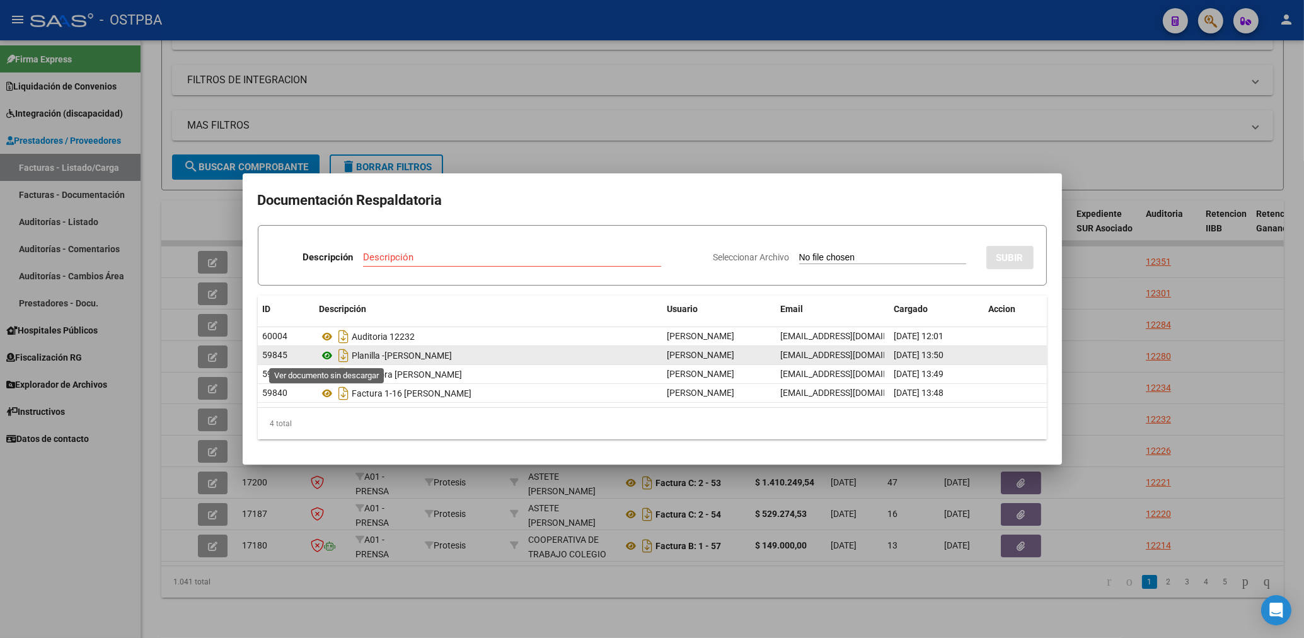
click at [325, 356] on icon at bounding box center [328, 355] width 16 height 15
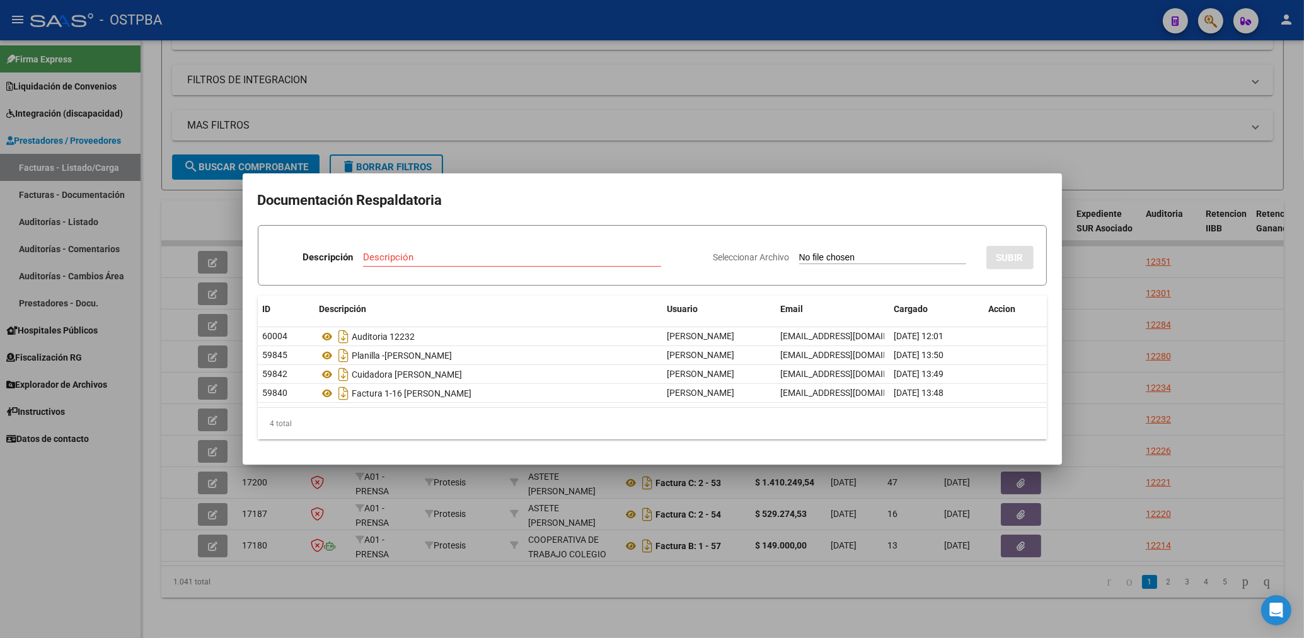
click at [618, 99] on div at bounding box center [652, 319] width 1304 height 638
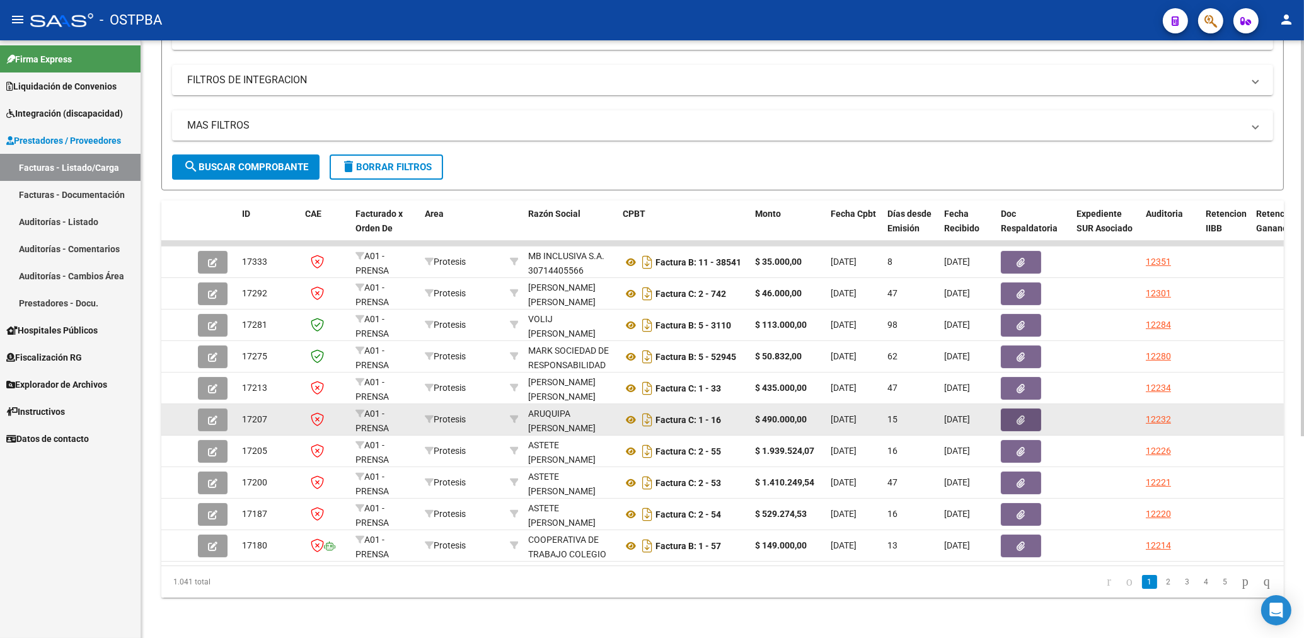
click at [1022, 408] on button "button" at bounding box center [1021, 419] width 40 height 23
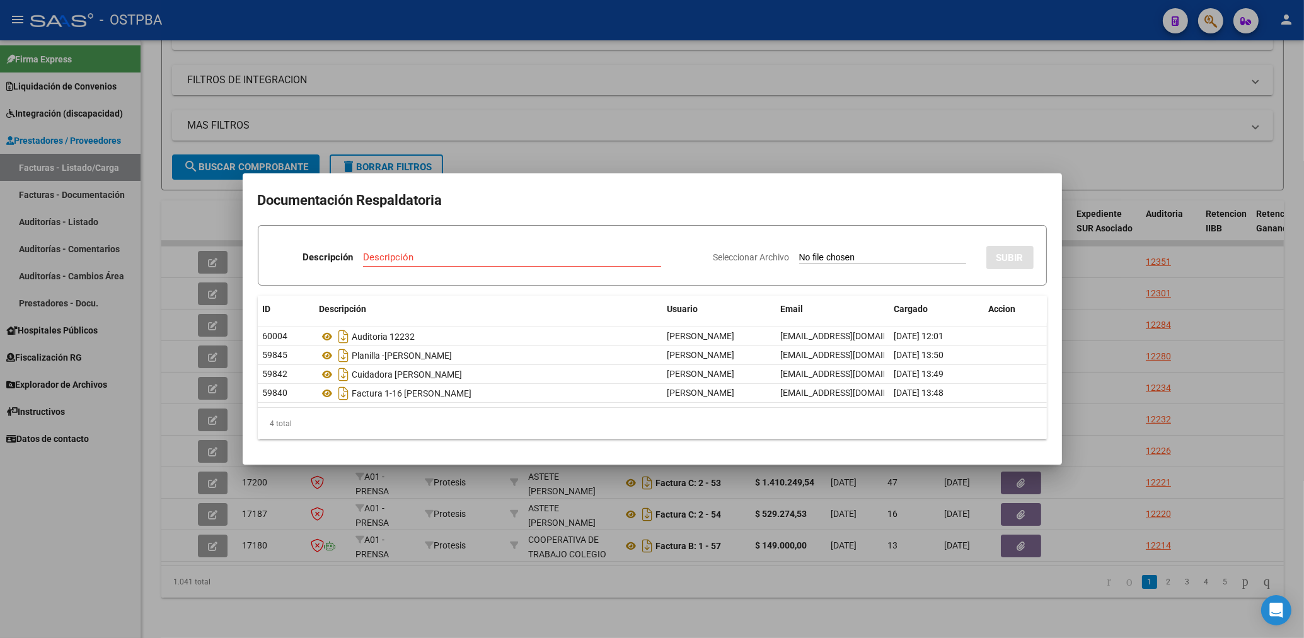
click at [808, 125] on div at bounding box center [652, 319] width 1304 height 638
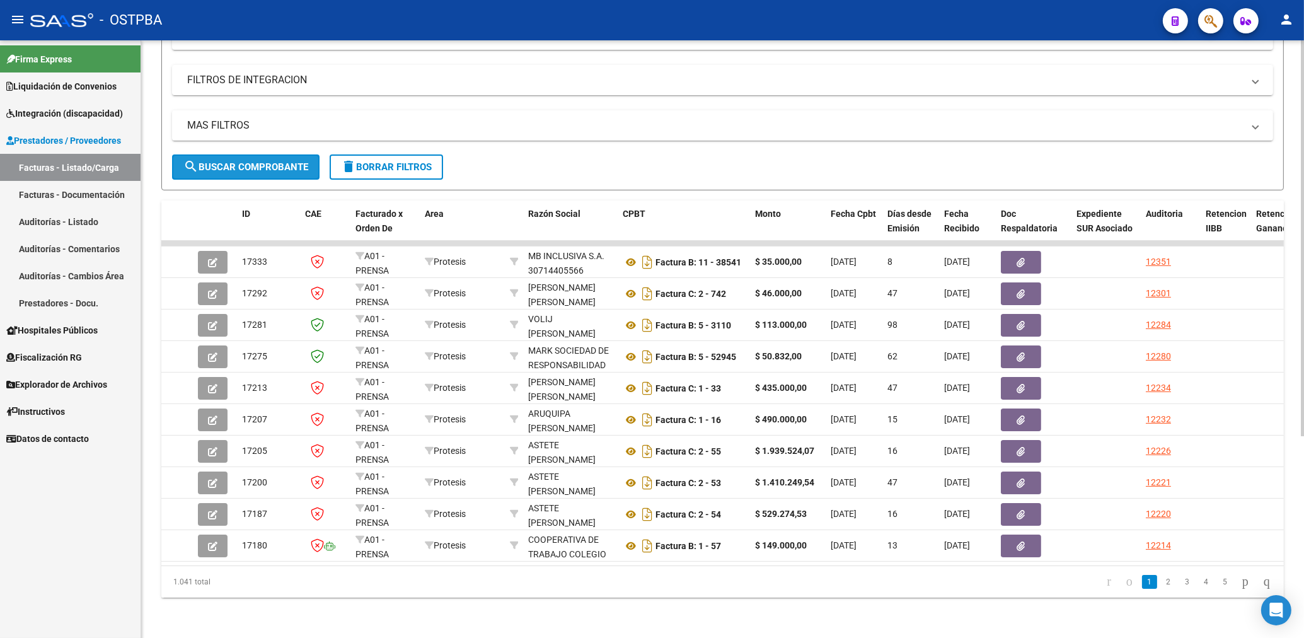
click at [219, 161] on span "search Buscar Comprobante" at bounding box center [245, 166] width 125 height 11
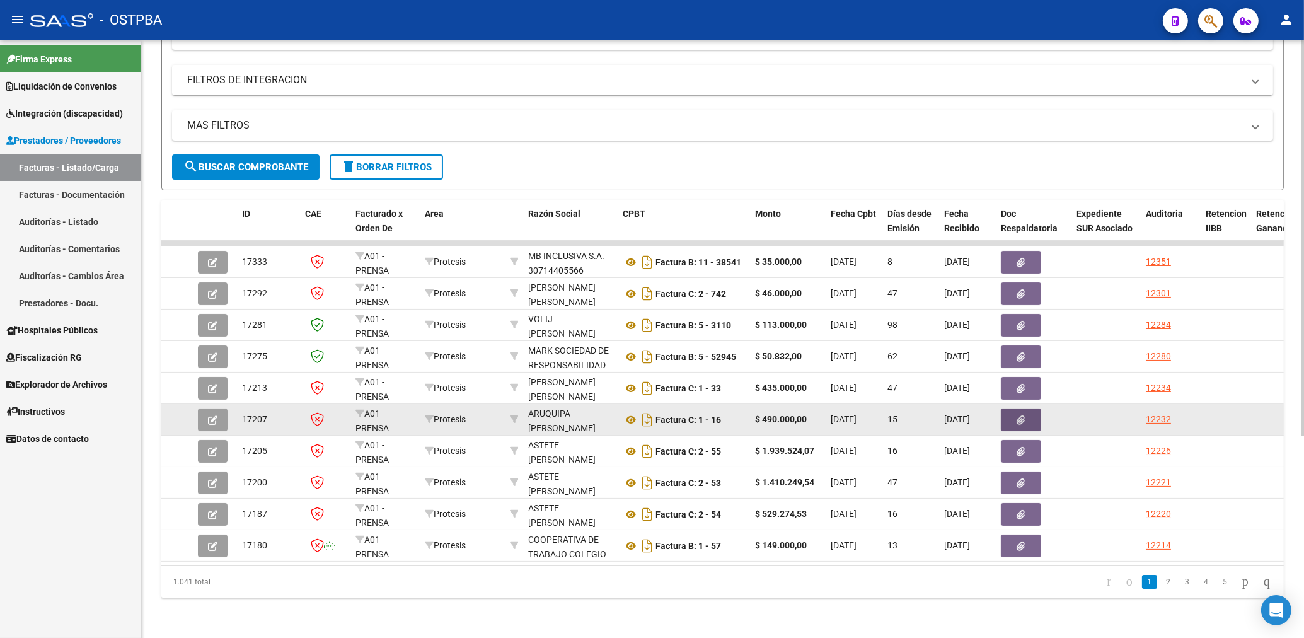
click at [1024, 415] on icon "button" at bounding box center [1021, 419] width 8 height 9
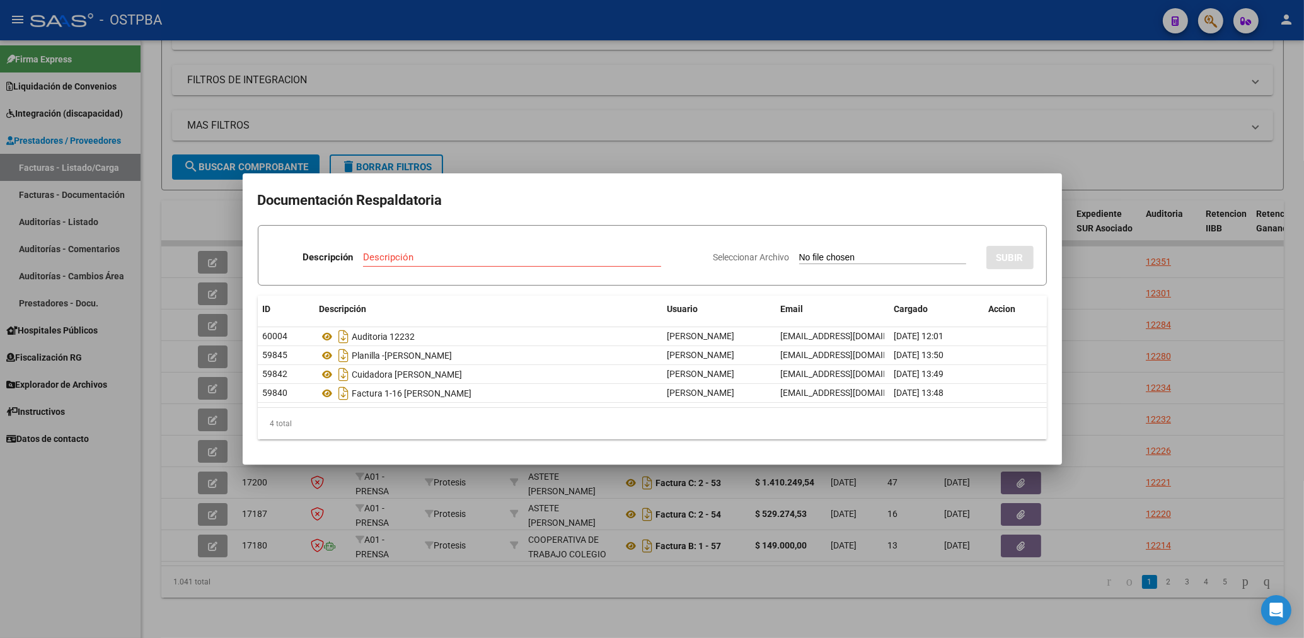
click at [647, 161] on div at bounding box center [652, 319] width 1304 height 638
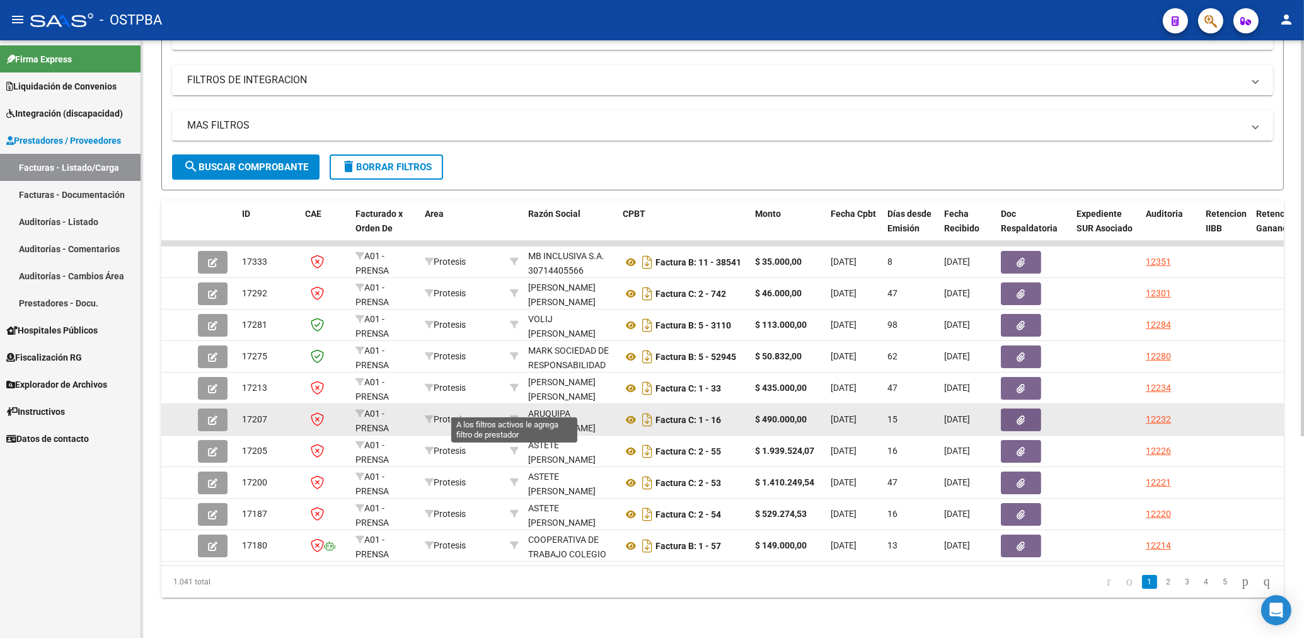
drag, startPoint x: 513, startPoint y: 410, endPoint x: 507, endPoint y: 407, distance: 6.5
click at [507, 407] on datatable-body-cell at bounding box center [514, 419] width 18 height 31
click at [513, 415] on icon at bounding box center [514, 419] width 9 height 9
type input "20929582668"
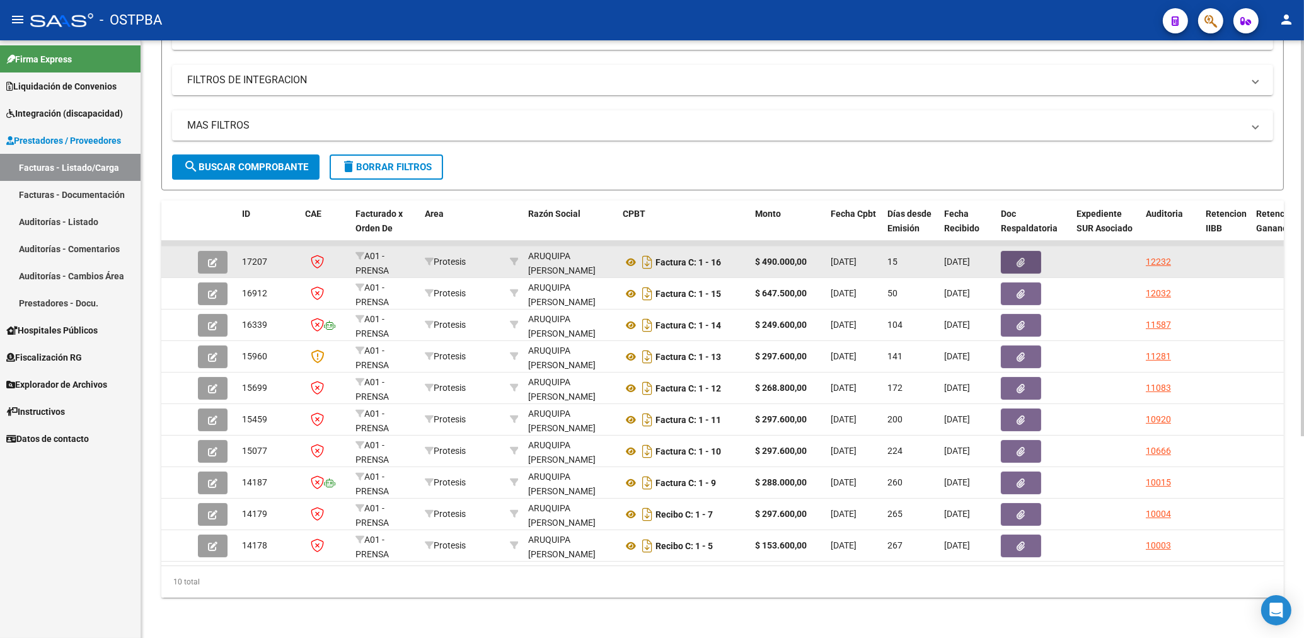
click at [1016, 251] on button "button" at bounding box center [1021, 262] width 40 height 23
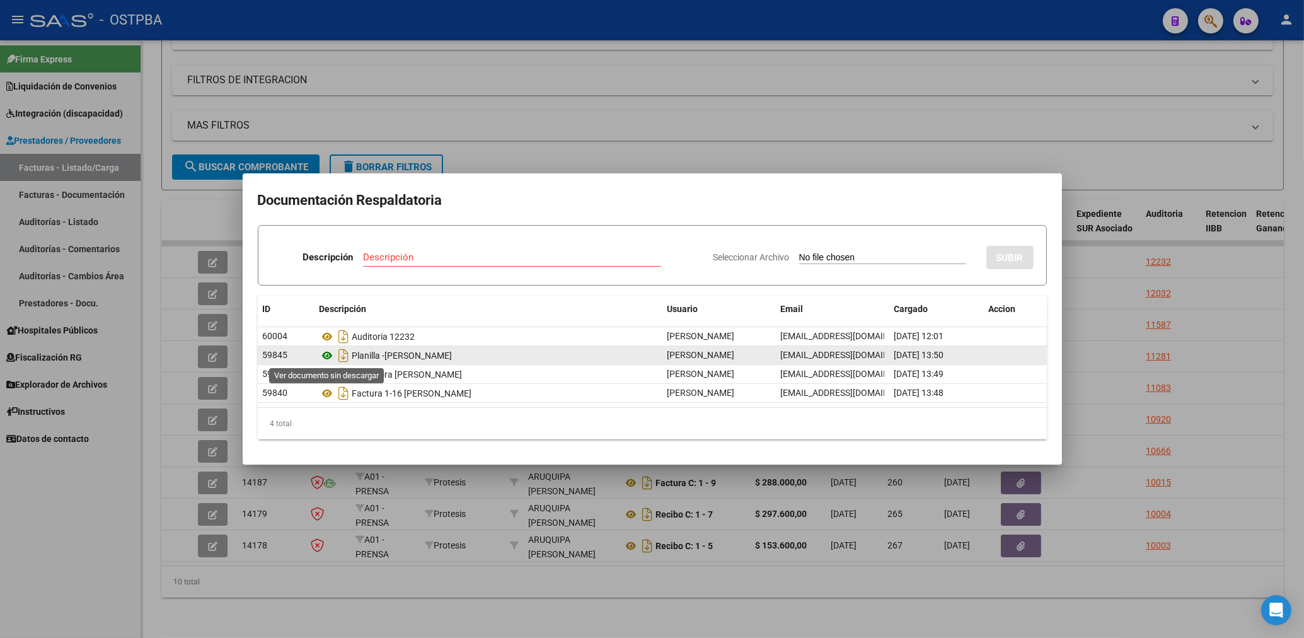
click at [325, 355] on icon at bounding box center [328, 355] width 16 height 15
